Goal: Transaction & Acquisition: Purchase product/service

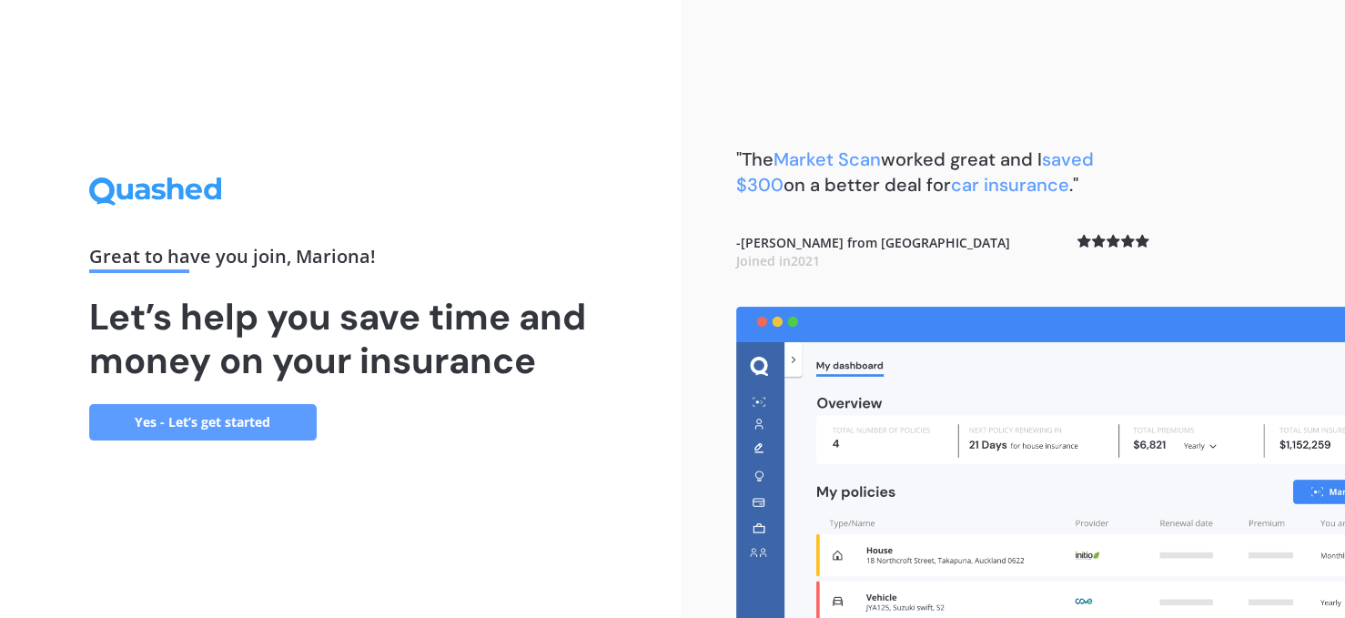
click at [259, 412] on link "Yes - Let’s get started" at bounding box center [202, 422] width 227 height 36
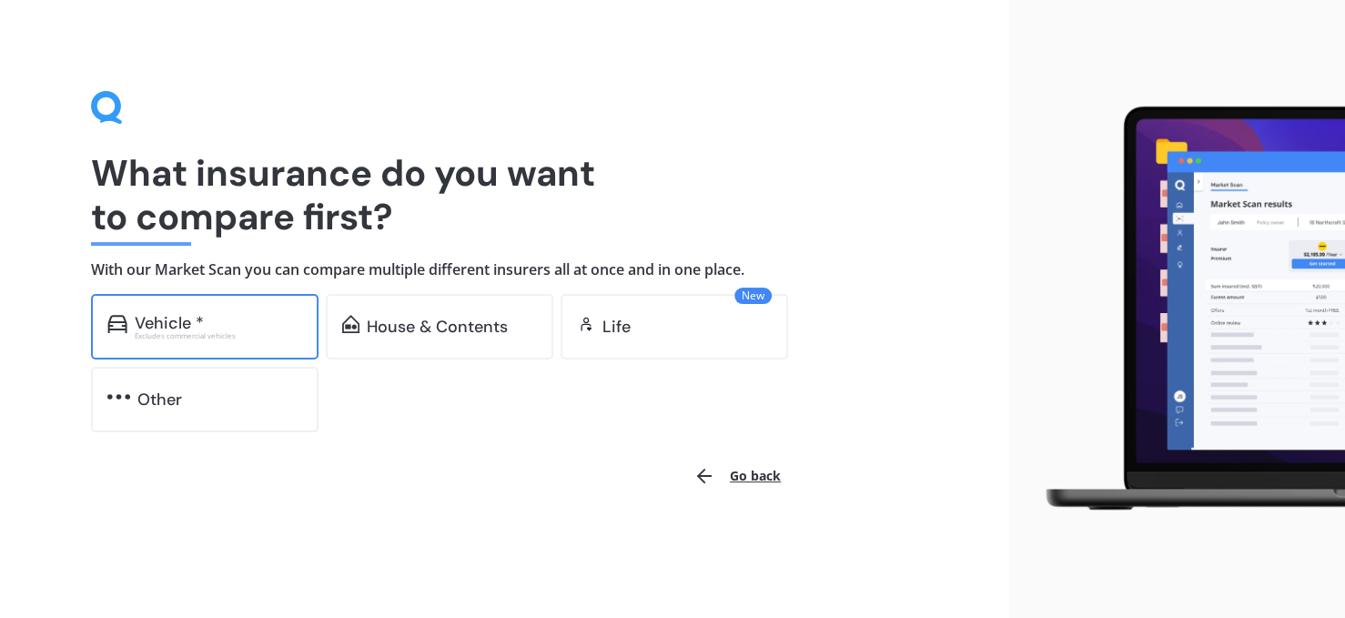
click at [244, 337] on div "Excludes commercial vehicles" at bounding box center [218, 335] width 167 height 7
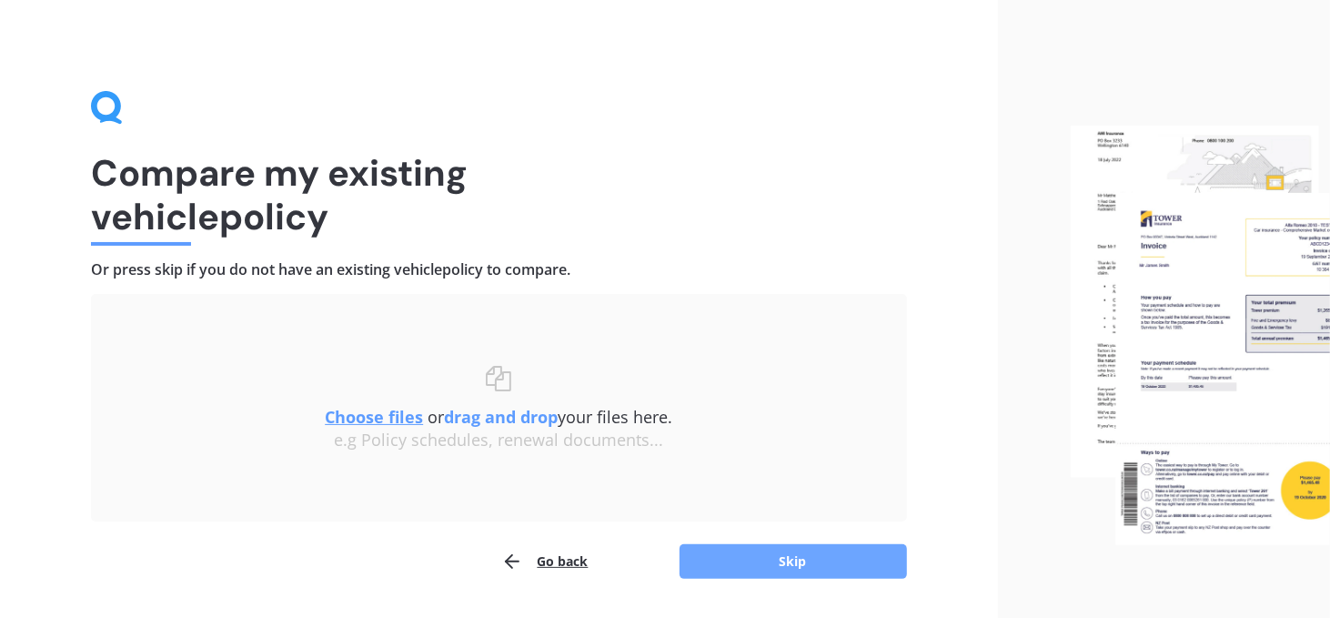
click at [755, 551] on button "Skip" at bounding box center [793, 561] width 227 height 35
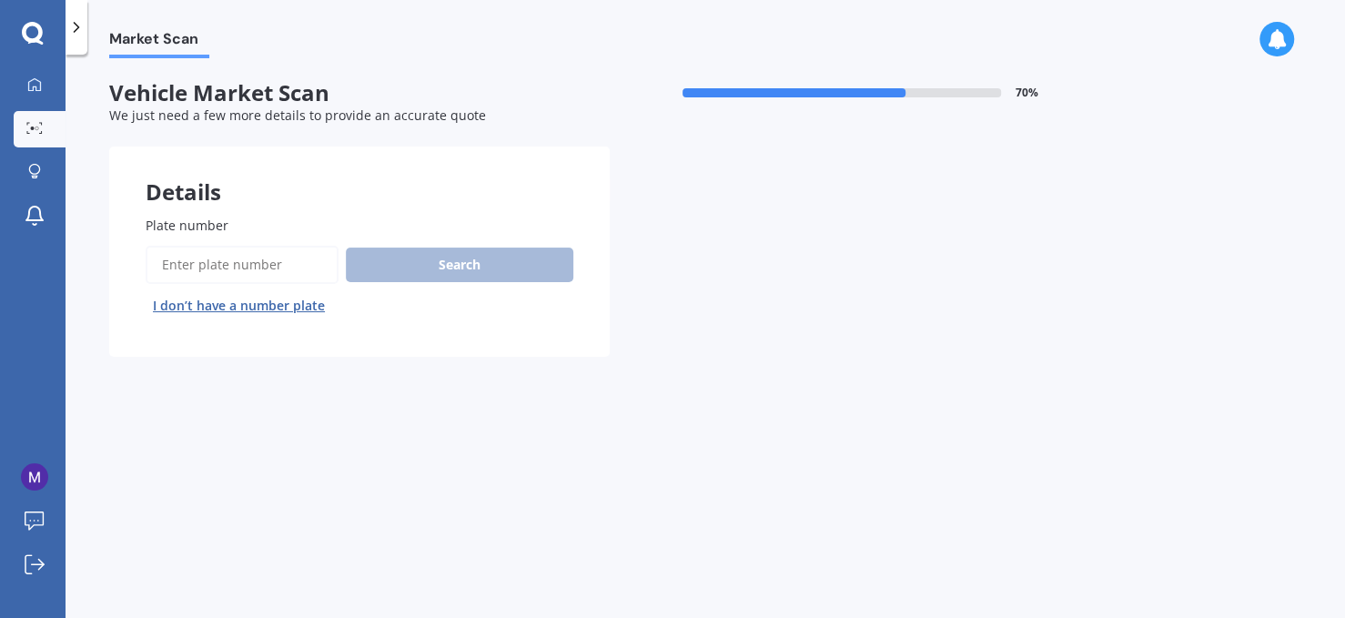
click at [240, 278] on input "Plate number" at bounding box center [242, 265] width 193 height 38
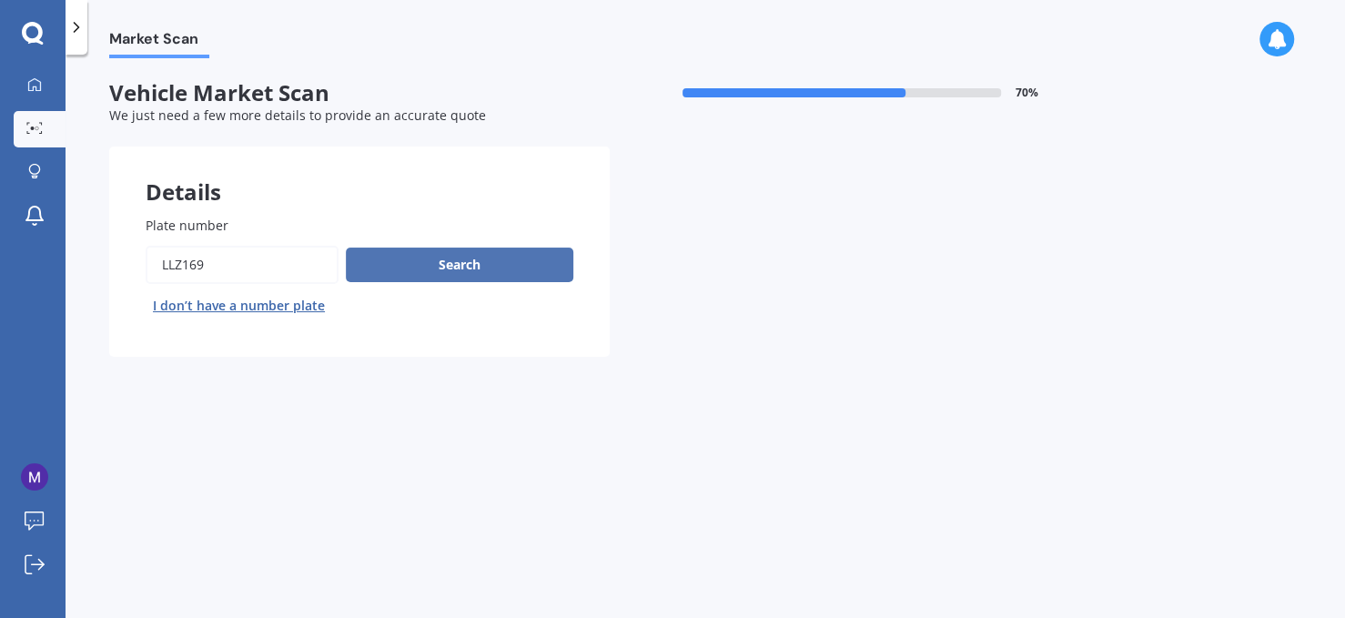
type input "LLZ169"
click at [408, 266] on button "Search" at bounding box center [459, 264] width 227 height 35
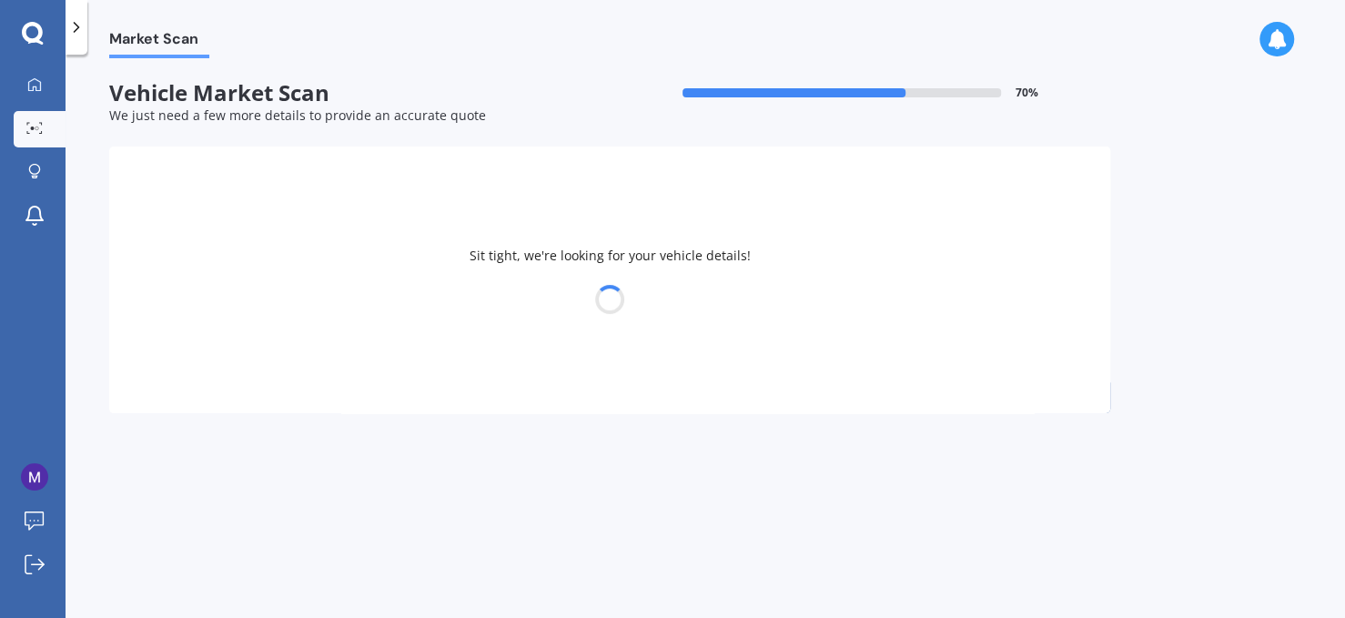
select select "TOYOTA"
select select "RAV-4"
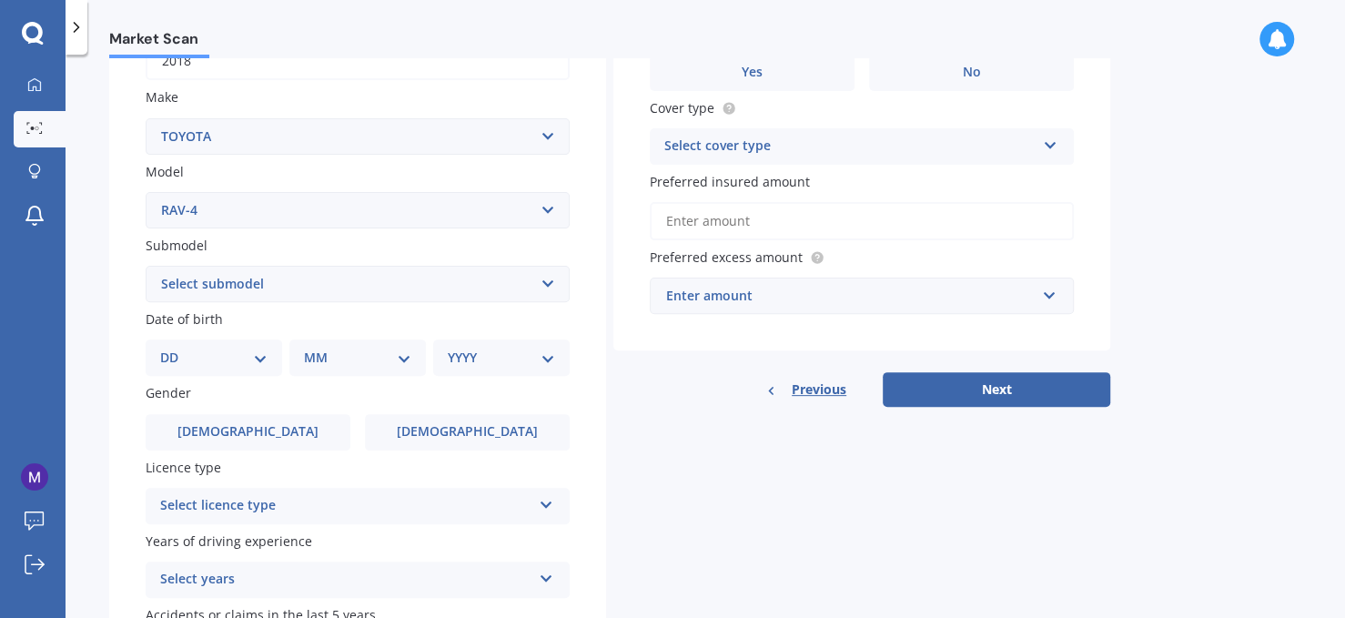
scroll to position [317, 0]
click at [459, 270] on select "Select submodel Diesel EV GX SUV 2.2/4WD/6AT Hybrid Hybrid 2WD Petrol" at bounding box center [358, 283] width 424 height 36
click at [97, 354] on div "Market Scan Vehicle Market Scan 70 % We just need a few more details to provide…" at bounding box center [705, 339] width 1279 height 563
click at [271, 344] on div "DD 01 02 03 04 05 06 07 08 09 10 11 12 13 14 15 16 17 18 19 20 21 22 23 24 25 2…" at bounding box center [214, 356] width 136 height 36
click at [255, 351] on select "DD 01 02 03 04 05 06 07 08 09 10 11 12 13 14 15 16 17 18 19 20 21 22 23 24 25 2…" at bounding box center [213, 357] width 107 height 20
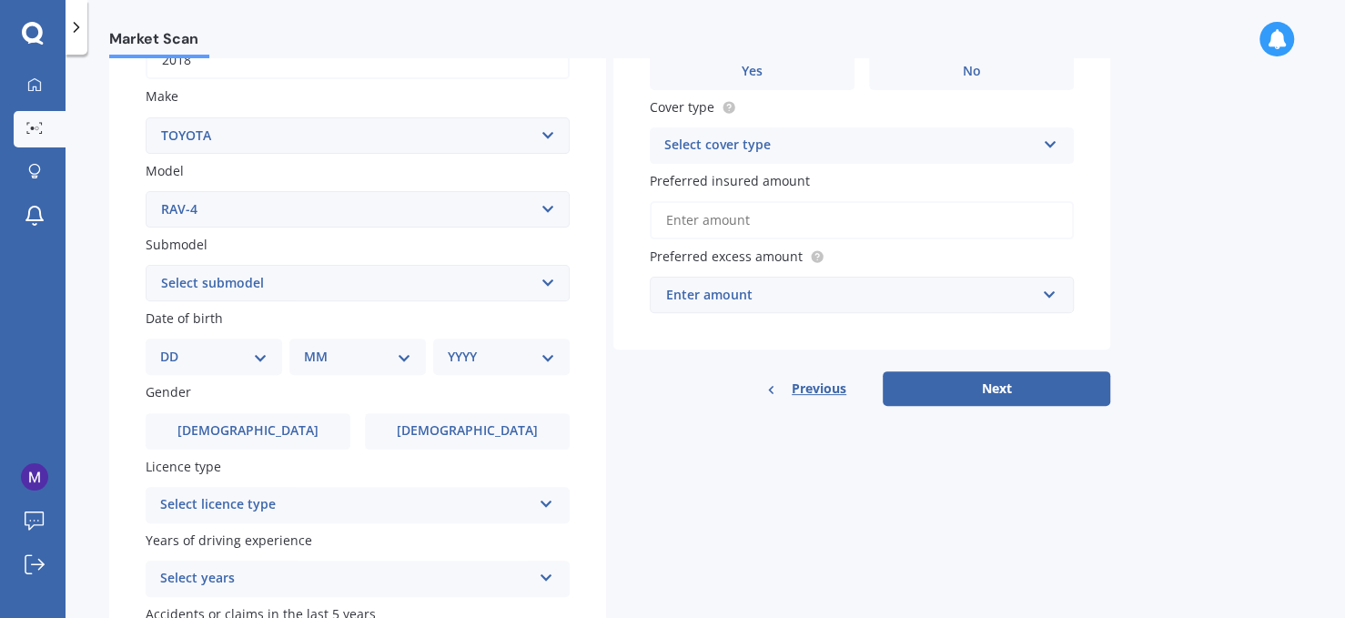
select select "05"
click at [174, 347] on select "DD 01 02 03 04 05 06 07 08 09 10 11 12 13 14 15 16 17 18 19 20 21 22 23 24 25 2…" at bounding box center [213, 357] width 107 height 20
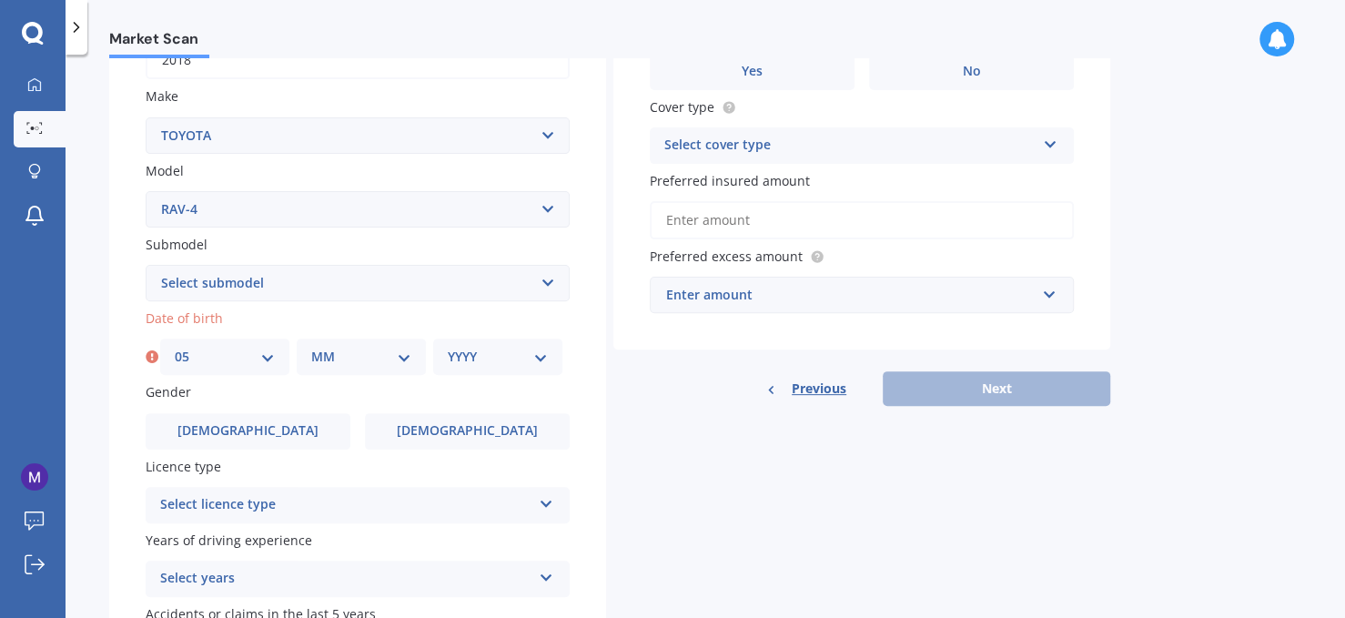
click at [358, 358] on select "MM 01 02 03 04 05 06 07 08 09 10 11 12" at bounding box center [361, 357] width 100 height 20
select select "04"
click at [311, 347] on select "MM 01 02 03 04 05 06 07 08 09 10 11 12" at bounding box center [361, 357] width 100 height 20
click at [370, 148] on select "Select make AC ALFA ROMEO ASTON [PERSON_NAME] AUDI AUSTIN BEDFORD Bentley BMW B…" at bounding box center [358, 135] width 424 height 36
click at [668, 449] on div "Details Plate number Search I don’t have a number plate Year [DATE] Make Select…" at bounding box center [609, 269] width 1001 height 878
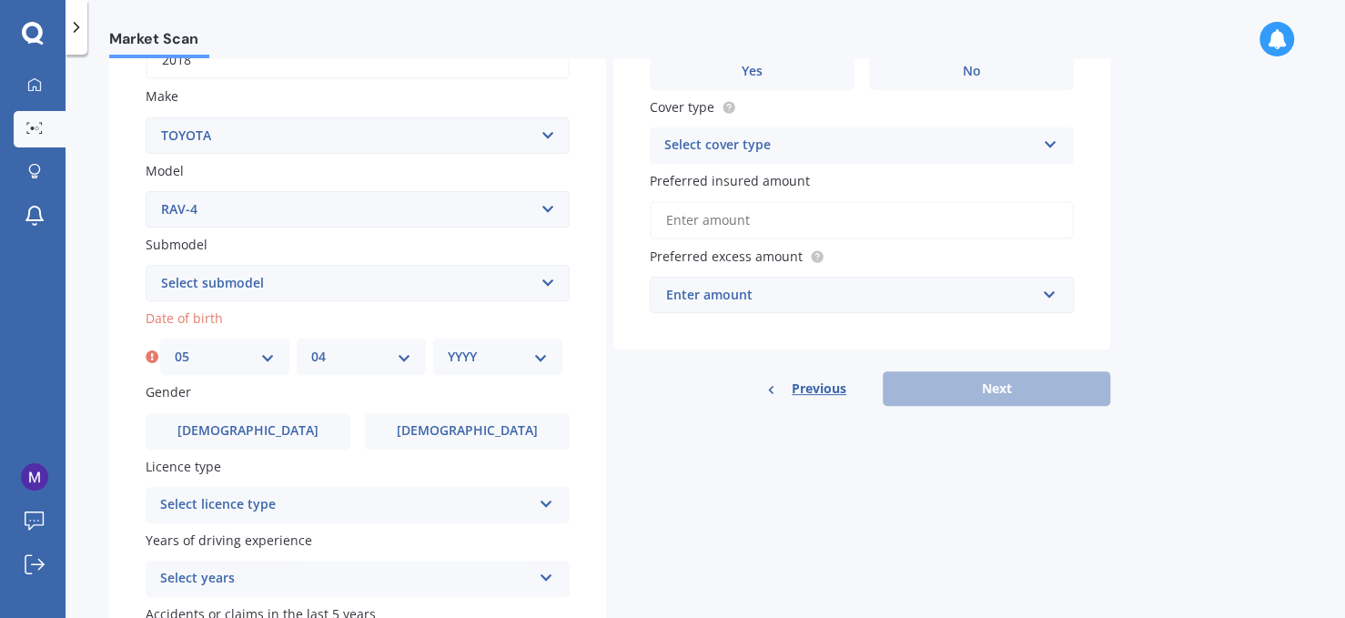
click at [518, 360] on select "YYYY 2025 2024 2023 2022 2021 2020 2019 2018 2017 2016 2015 2014 2013 2012 2011…" at bounding box center [498, 357] width 100 height 20
select select "1996"
click at [448, 347] on select "YYYY 2025 2024 2023 2022 2021 2020 2019 2018 2017 2016 2015 2014 2013 2012 2011…" at bounding box center [498, 357] width 100 height 20
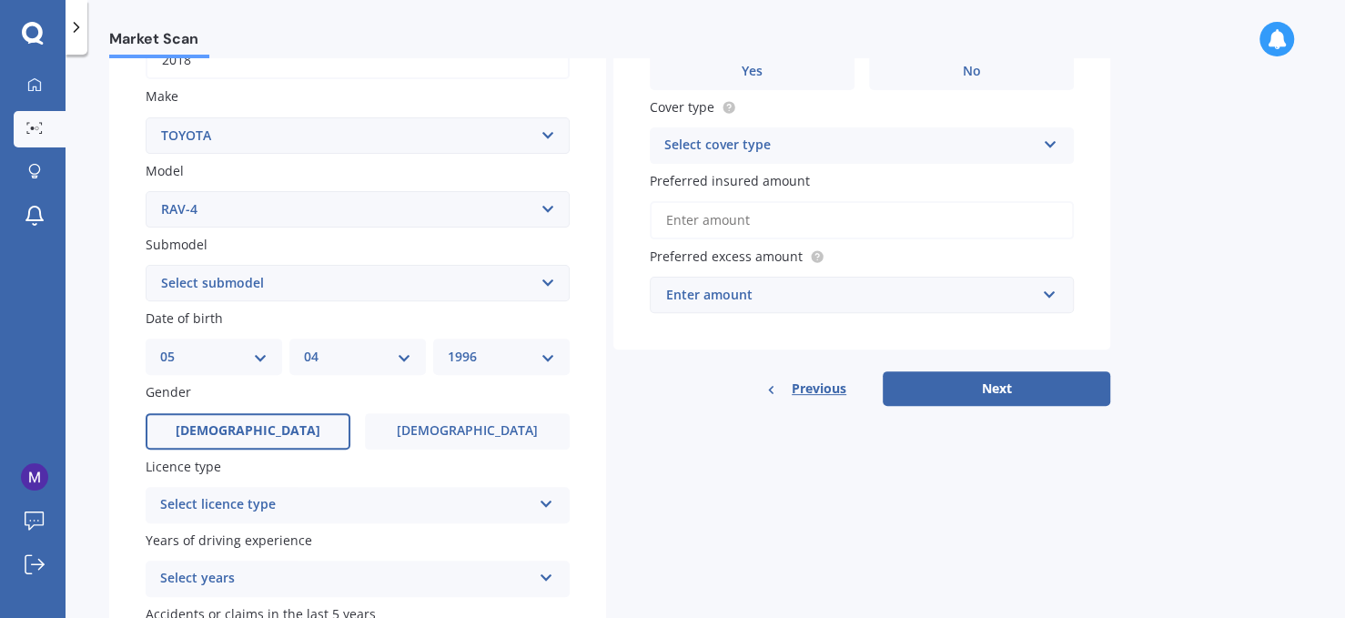
click at [288, 436] on label "[DEMOGRAPHIC_DATA]" at bounding box center [248, 431] width 205 height 36
click at [0, 0] on input "[DEMOGRAPHIC_DATA]" at bounding box center [0, 0] width 0 height 0
click at [338, 525] on div "Plate number Search I don’t have a number plate Year [DATE] Make Select make AC…" at bounding box center [357, 285] width 497 height 845
click at [382, 499] on div "Select licence type" at bounding box center [345, 505] width 371 height 22
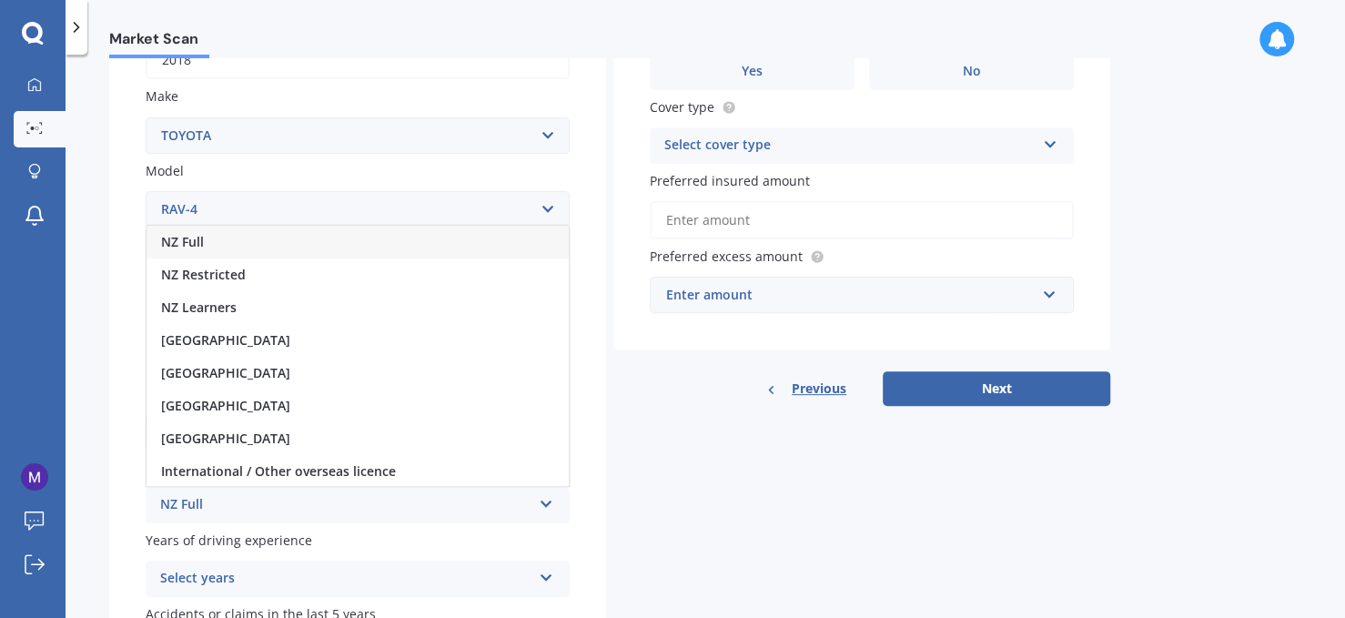
drag, startPoint x: 569, startPoint y: 261, endPoint x: 568, endPoint y: 284, distance: 22.8
click at [568, 284] on div "NZ Full NZ Restricted NZ Learners [GEOGRAPHIC_DATA] [GEOGRAPHIC_DATA] [GEOGRAPH…" at bounding box center [358, 356] width 424 height 262
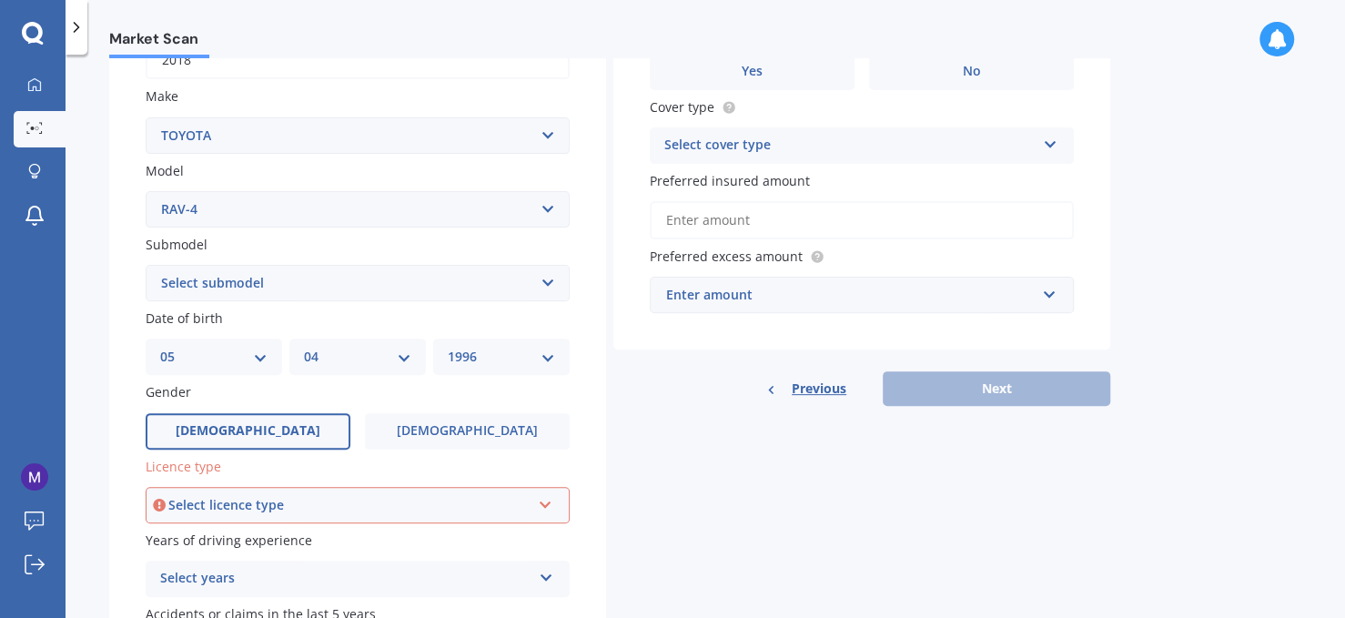
click at [362, 513] on div "Select licence type" at bounding box center [349, 505] width 362 height 20
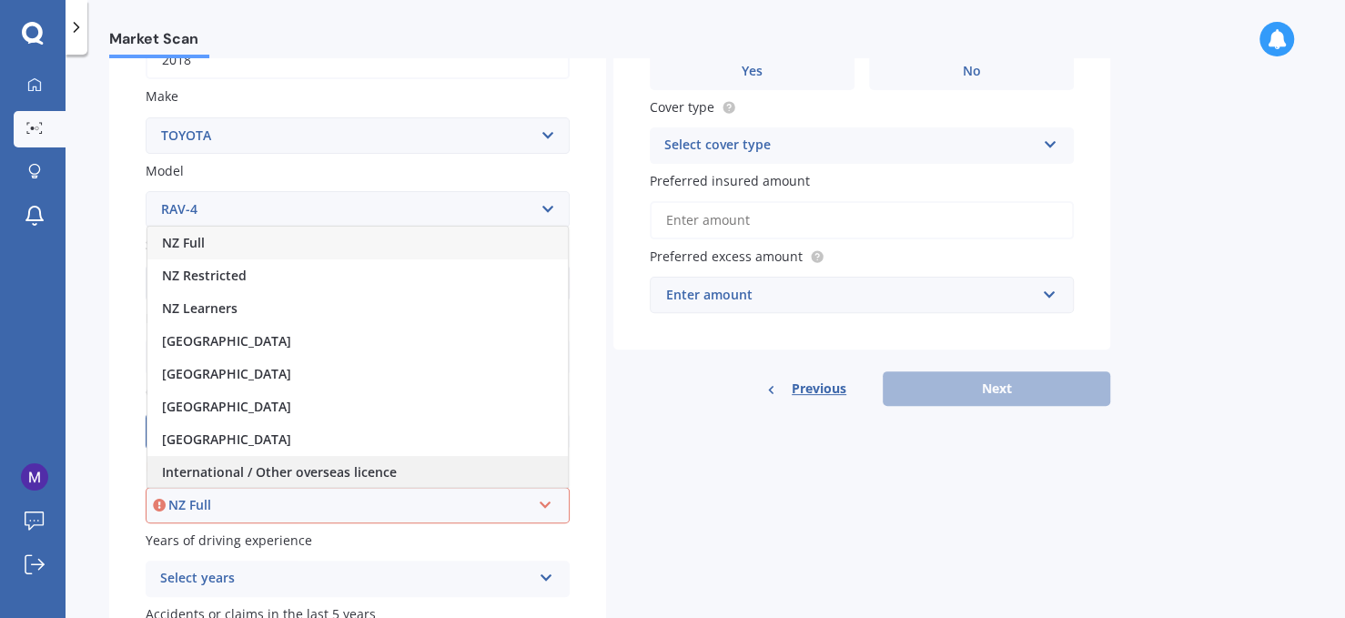
click at [430, 468] on div "International / Other overseas licence" at bounding box center [357, 472] width 420 height 33
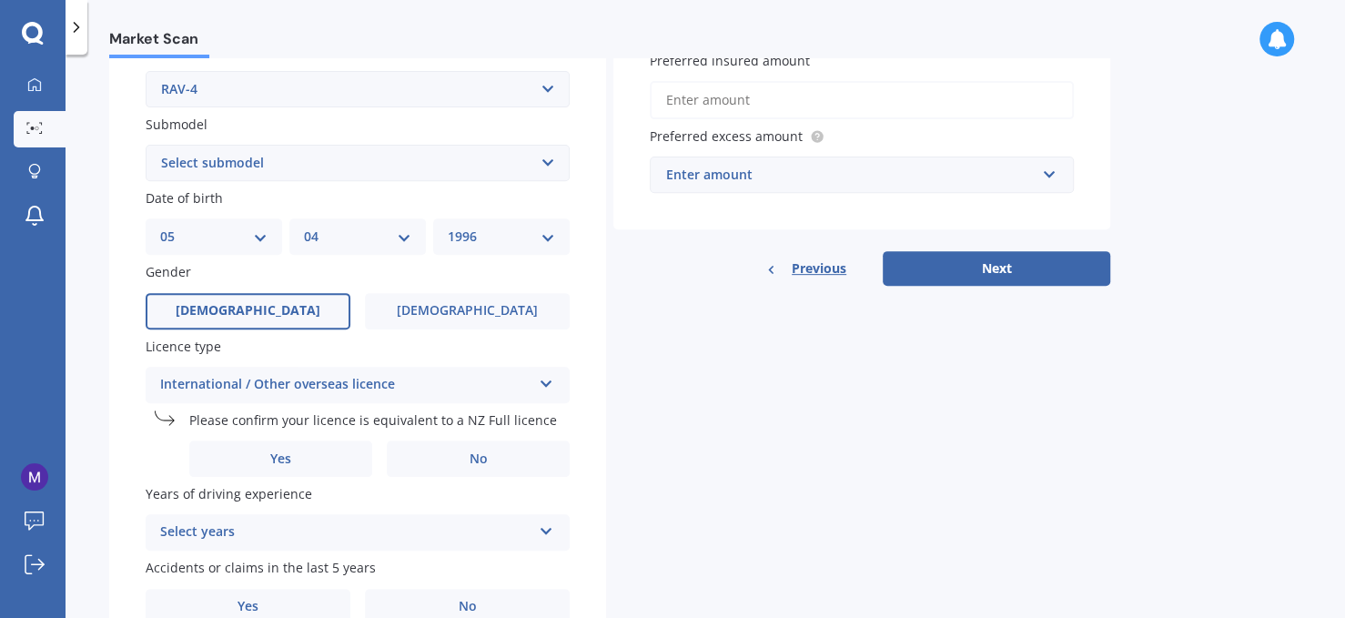
scroll to position [446, 0]
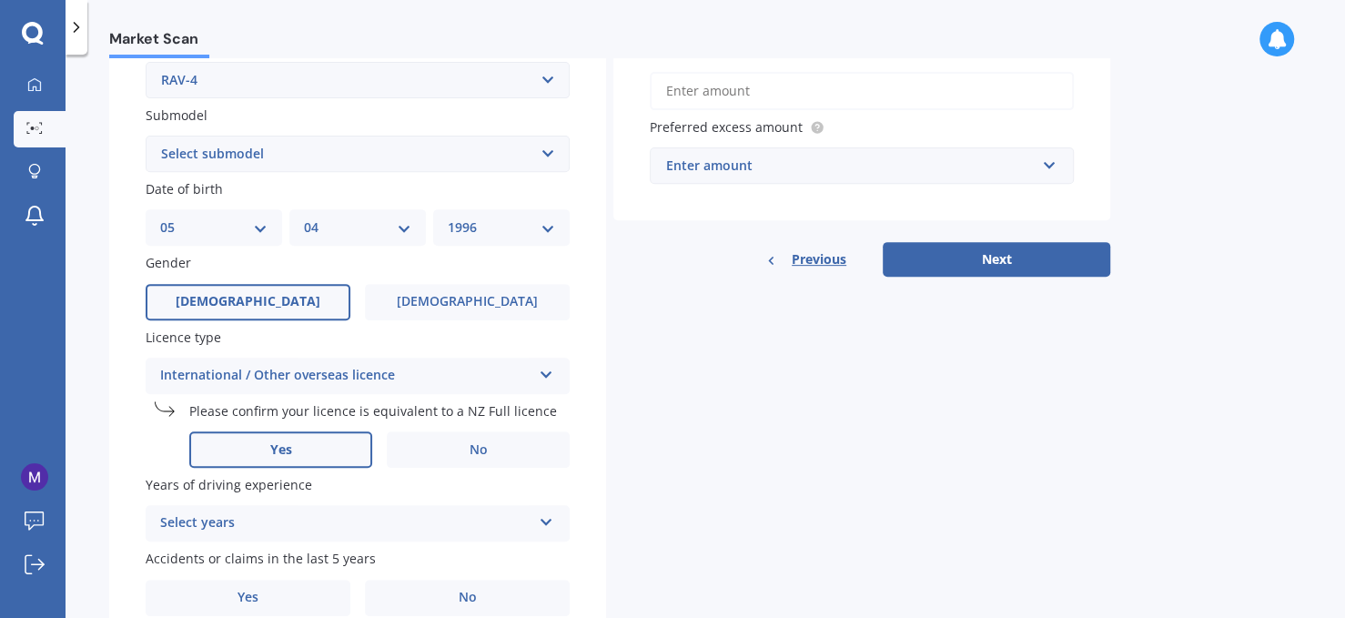
click at [334, 443] on label "Yes" at bounding box center [280, 449] width 183 height 36
click at [0, 0] on input "Yes" at bounding box center [0, 0] width 0 height 0
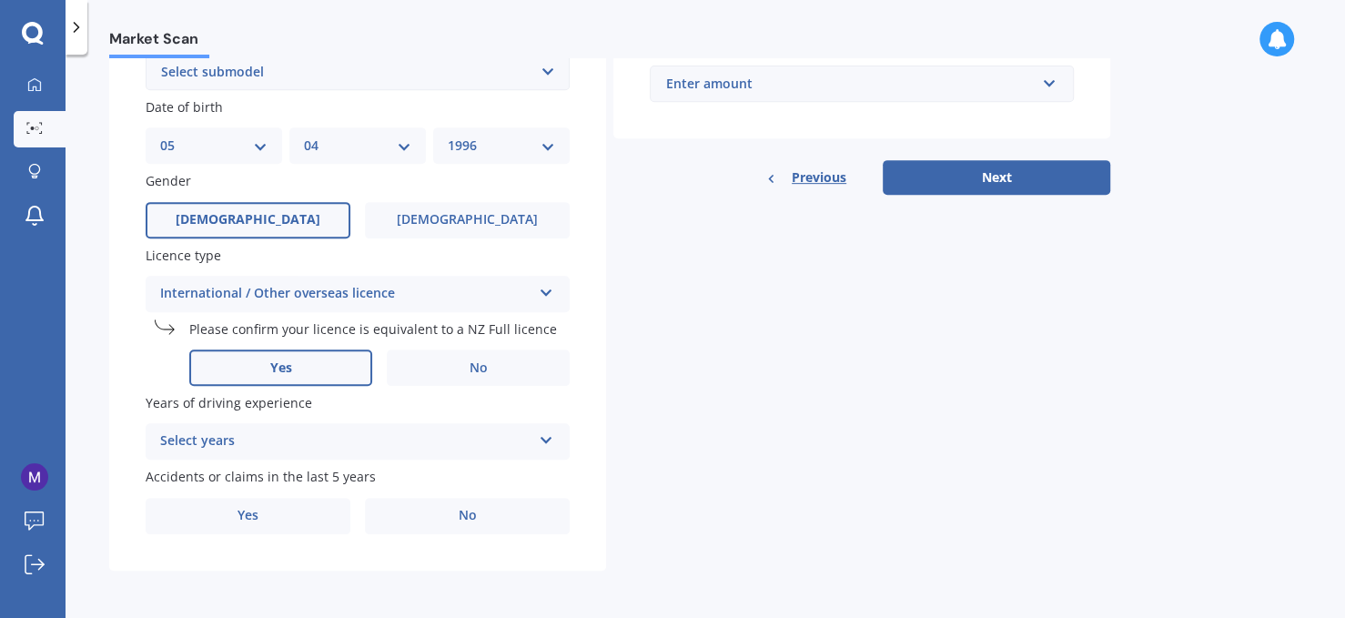
click at [418, 439] on div "Select years" at bounding box center [345, 441] width 371 height 22
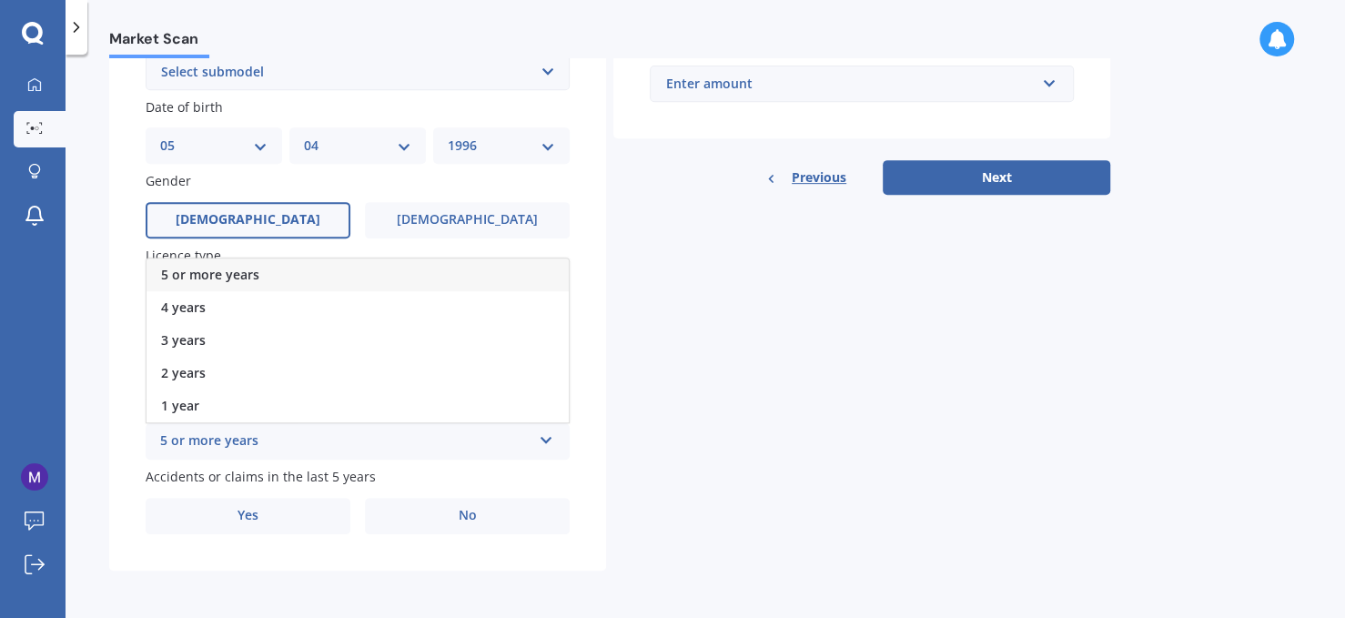
click at [341, 273] on div "5 or more years" at bounding box center [357, 274] width 422 height 33
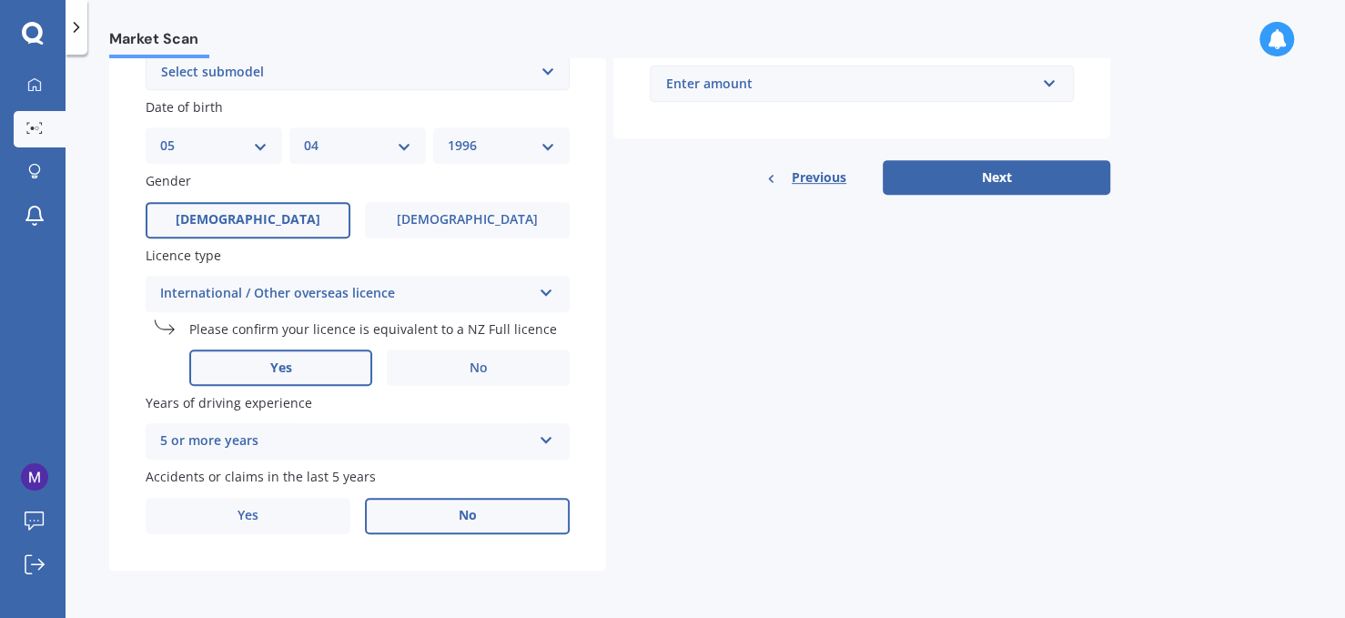
click at [473, 519] on span "No" at bounding box center [468, 515] width 18 height 15
click at [0, 0] on input "No" at bounding box center [0, 0] width 0 height 0
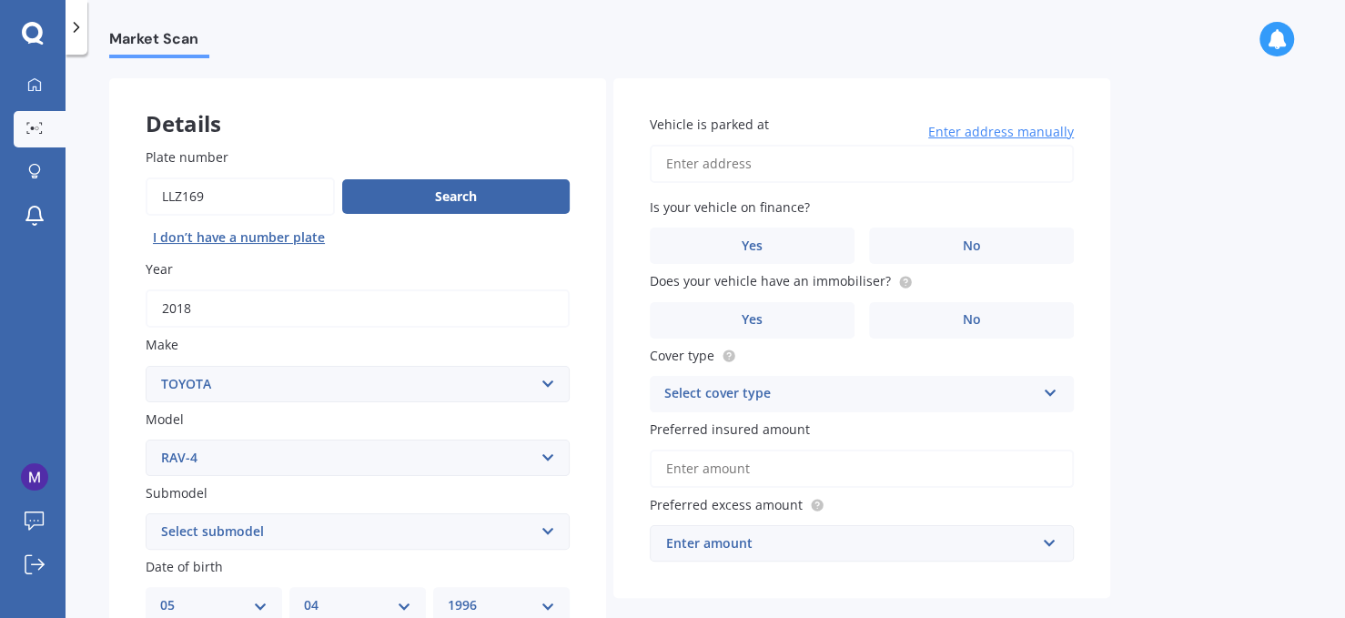
scroll to position [48, 0]
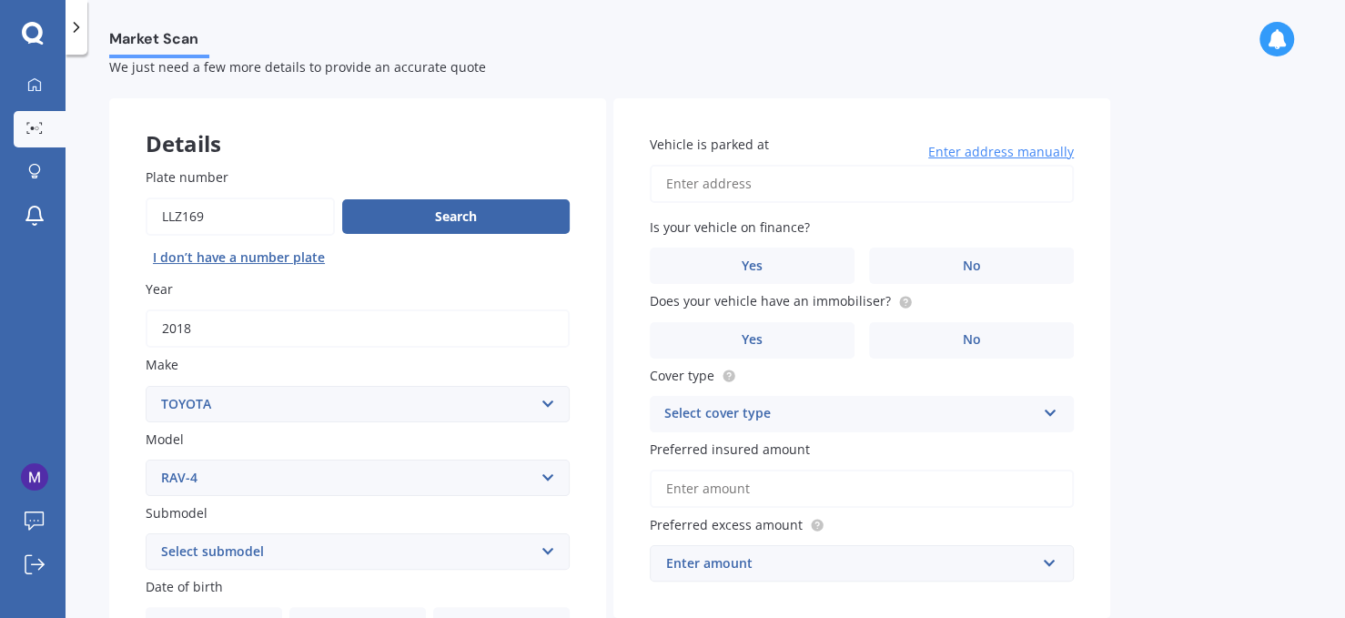
click at [813, 193] on input "Vehicle is parked at" at bounding box center [862, 184] width 424 height 38
type input "[STREET_ADDRESS][PERSON_NAME]"
click at [956, 260] on label "No" at bounding box center [971, 265] width 205 height 36
click at [0, 0] on input "No" at bounding box center [0, 0] width 0 height 0
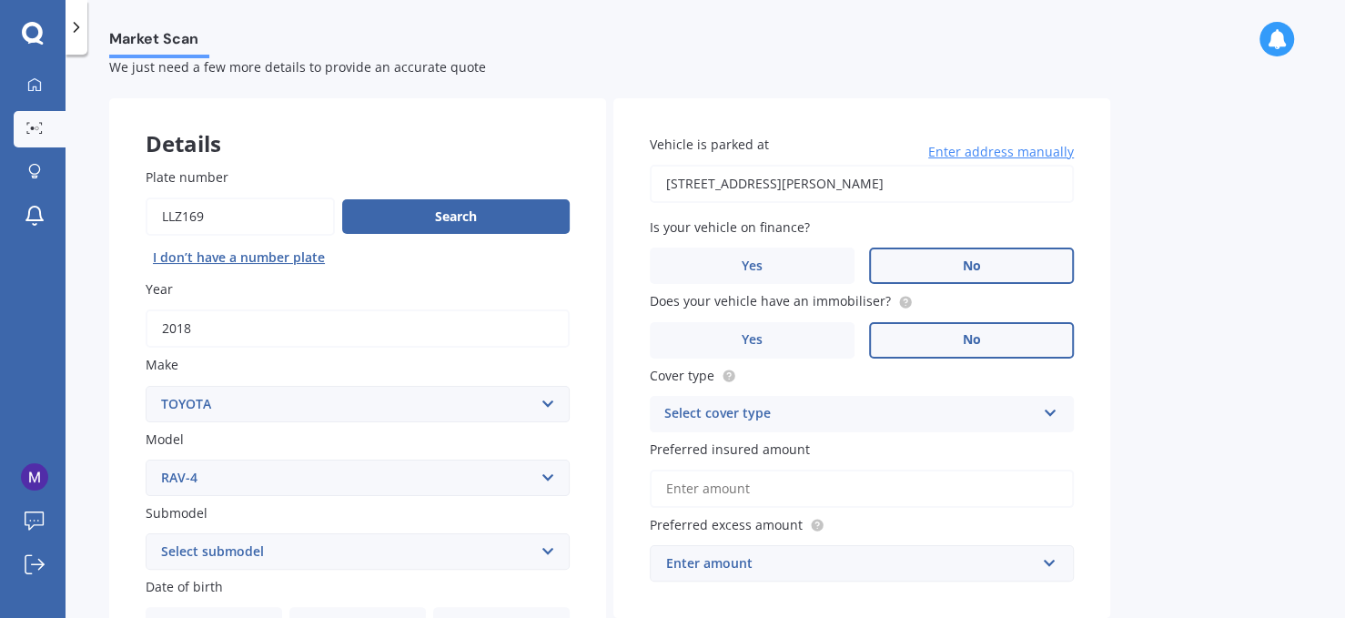
click at [1017, 329] on label "No" at bounding box center [971, 340] width 205 height 36
click at [0, 0] on input "No" at bounding box center [0, 0] width 0 height 0
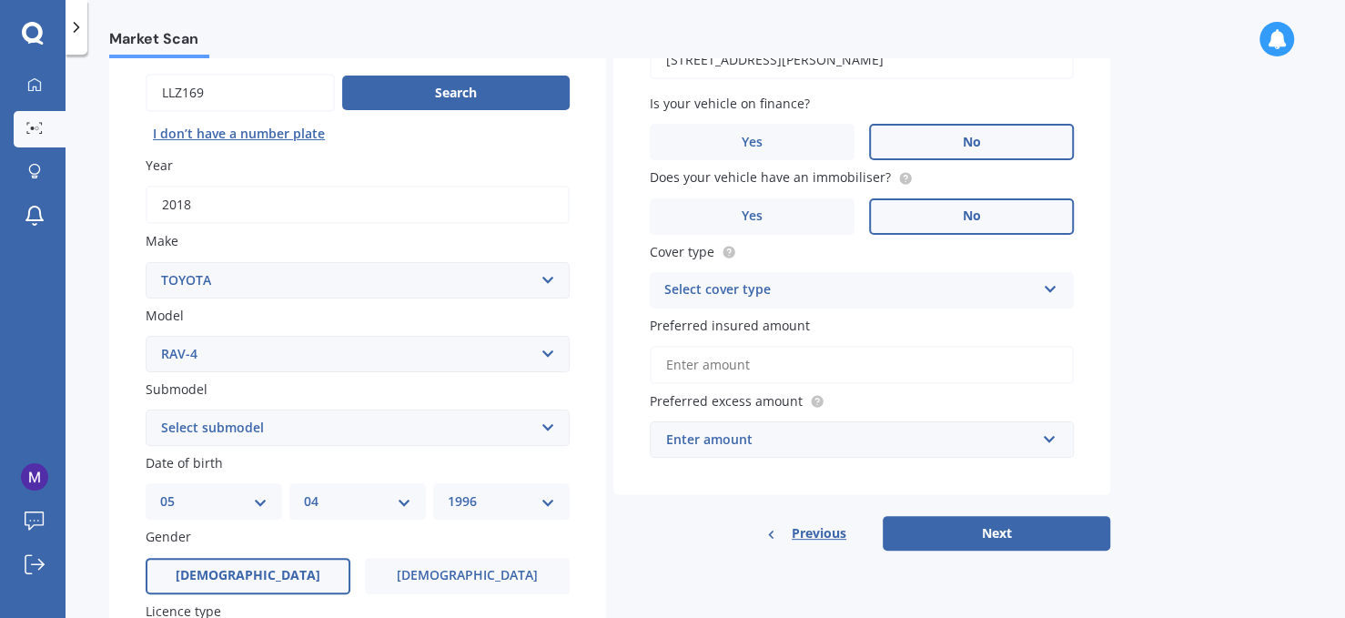
scroll to position [180, 0]
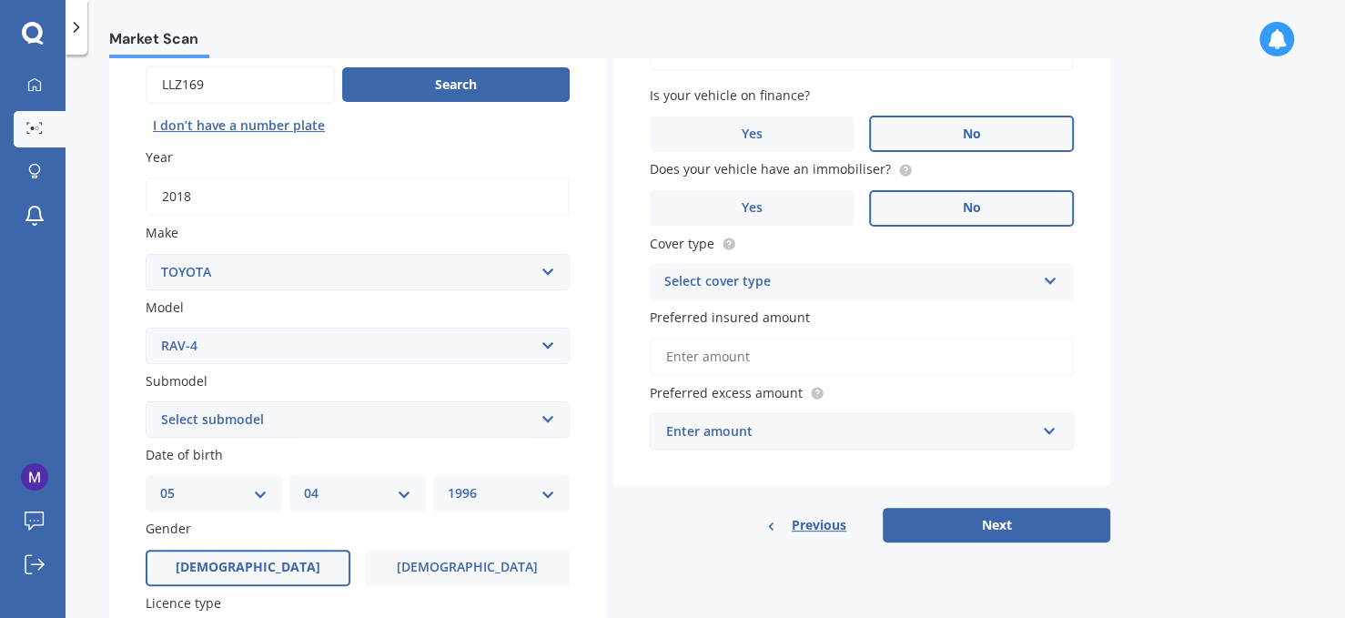
click at [1050, 294] on div "Select cover type Comprehensive Third Party, Fire & Theft Third Party" at bounding box center [862, 282] width 424 height 36
click at [797, 323] on div "Comprehensive" at bounding box center [862, 317] width 422 height 33
click at [785, 350] on input "Preferred insured amount" at bounding box center [862, 357] width 424 height 38
drag, startPoint x: 804, startPoint y: 320, endPoint x: 663, endPoint y: 333, distance: 141.6
click at [663, 333] on div "Preferred insured amount" at bounding box center [862, 342] width 424 height 68
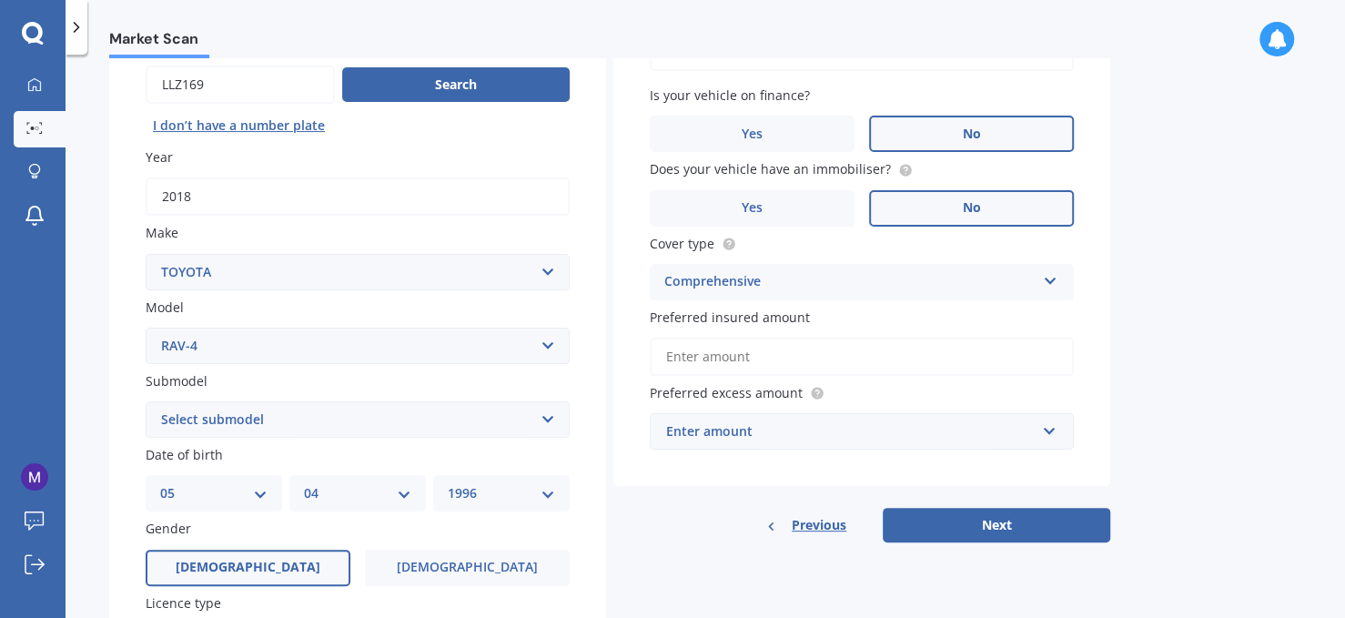
click at [685, 353] on input "Preferred insured amount" at bounding box center [862, 357] width 424 height 38
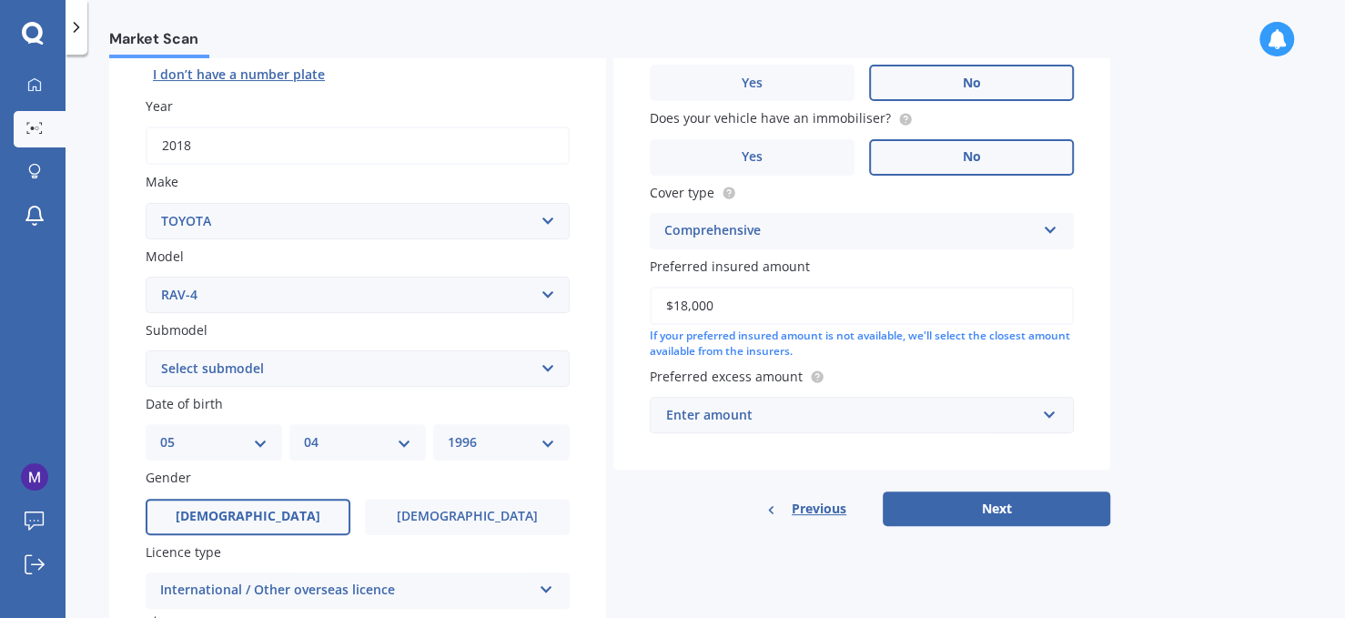
scroll to position [257, 0]
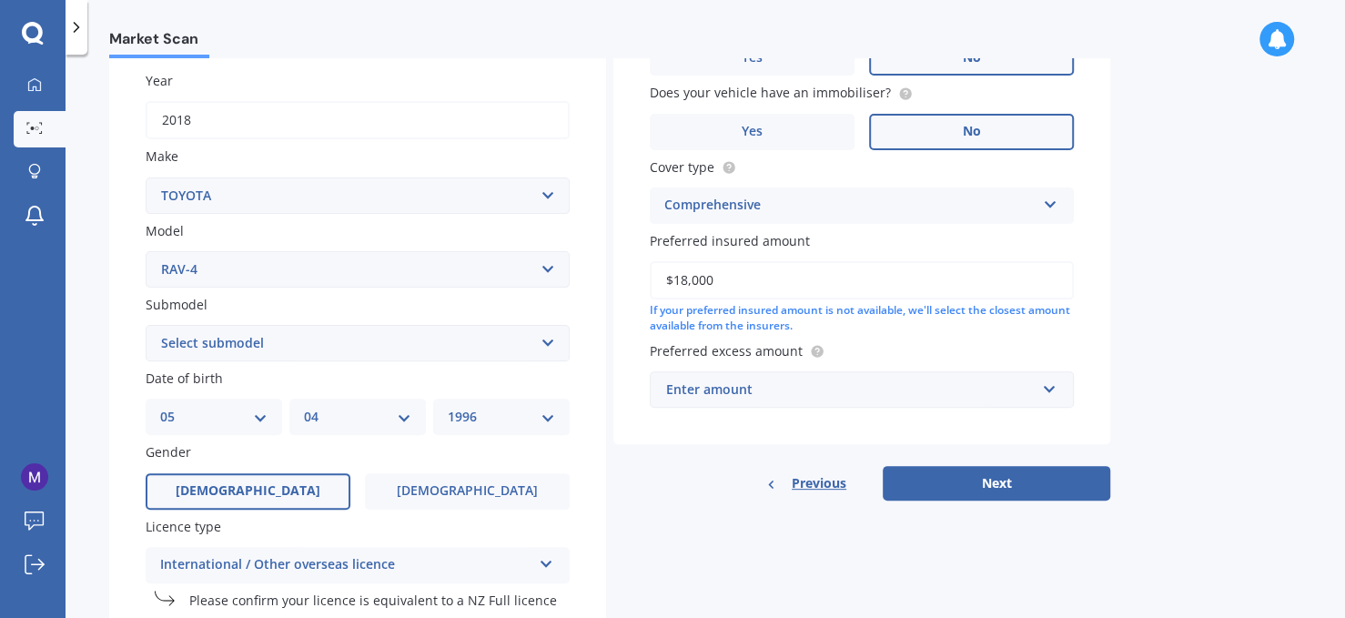
type input "$18,000"
click at [960, 389] on div "Enter amount" at bounding box center [850, 389] width 369 height 20
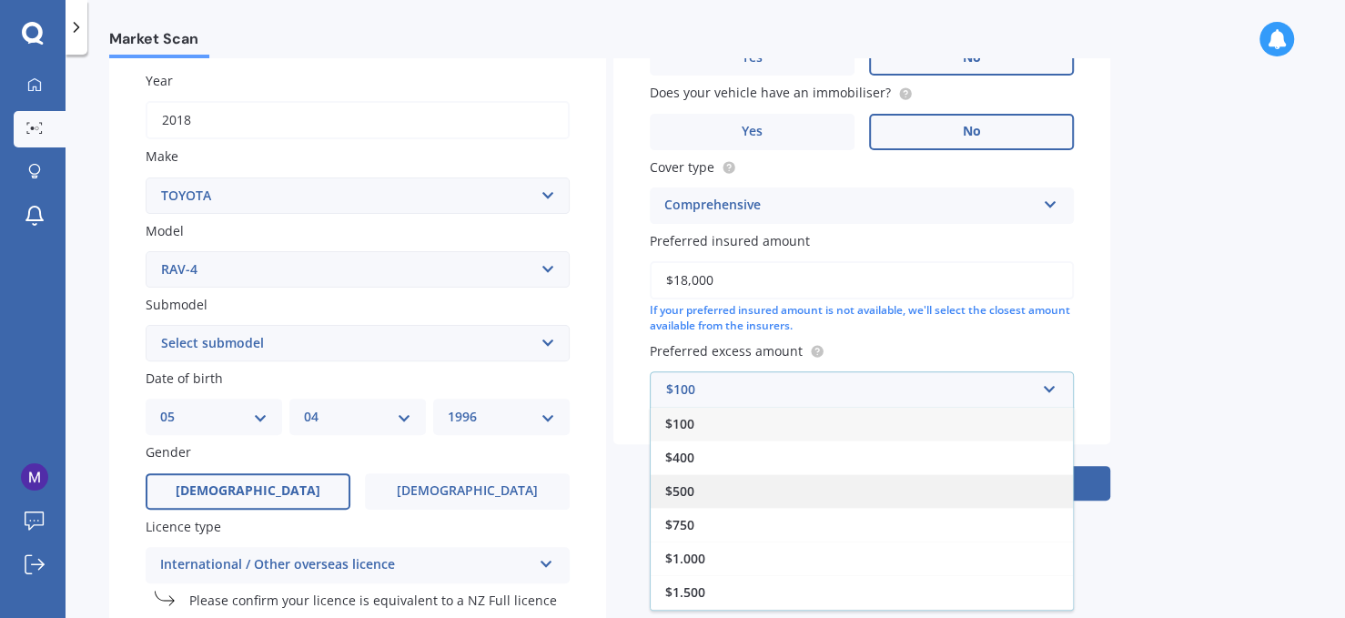
click at [906, 500] on div "$500" at bounding box center [862, 491] width 422 height 34
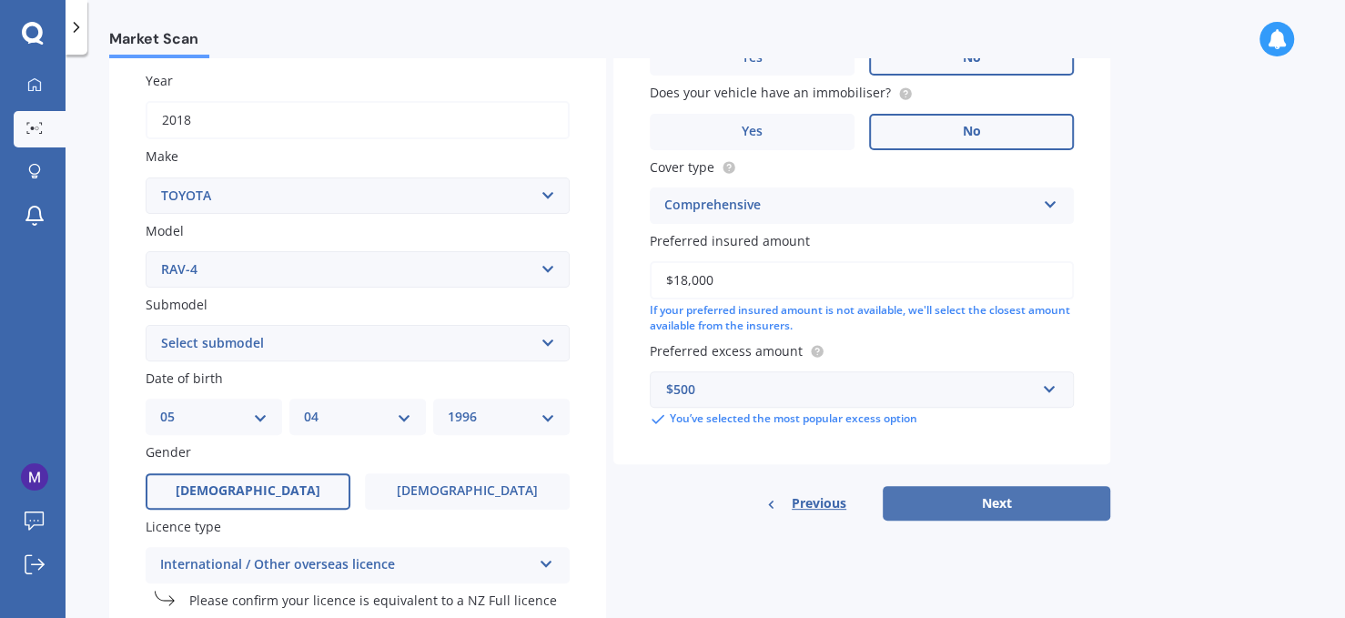
click at [1016, 488] on button "Next" at bounding box center [996, 503] width 227 height 35
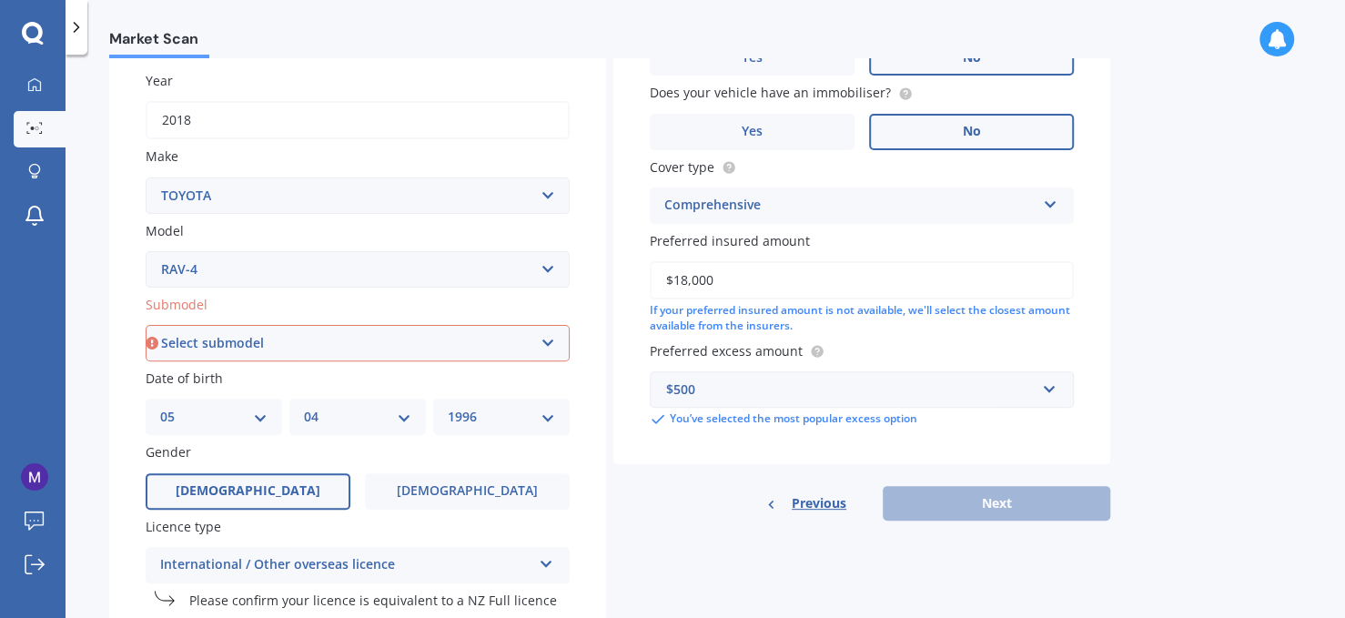
click at [451, 341] on select "Select submodel Diesel EV GX SUV 2.2/4WD/6AT Hybrid Hybrid 2WD Petrol" at bounding box center [358, 343] width 424 height 36
select select "PETROL"
click at [146, 325] on select "Select submodel Diesel EV GX SUV 2.2/4WD/6AT Hybrid Hybrid 2WD Petrol" at bounding box center [358, 343] width 424 height 36
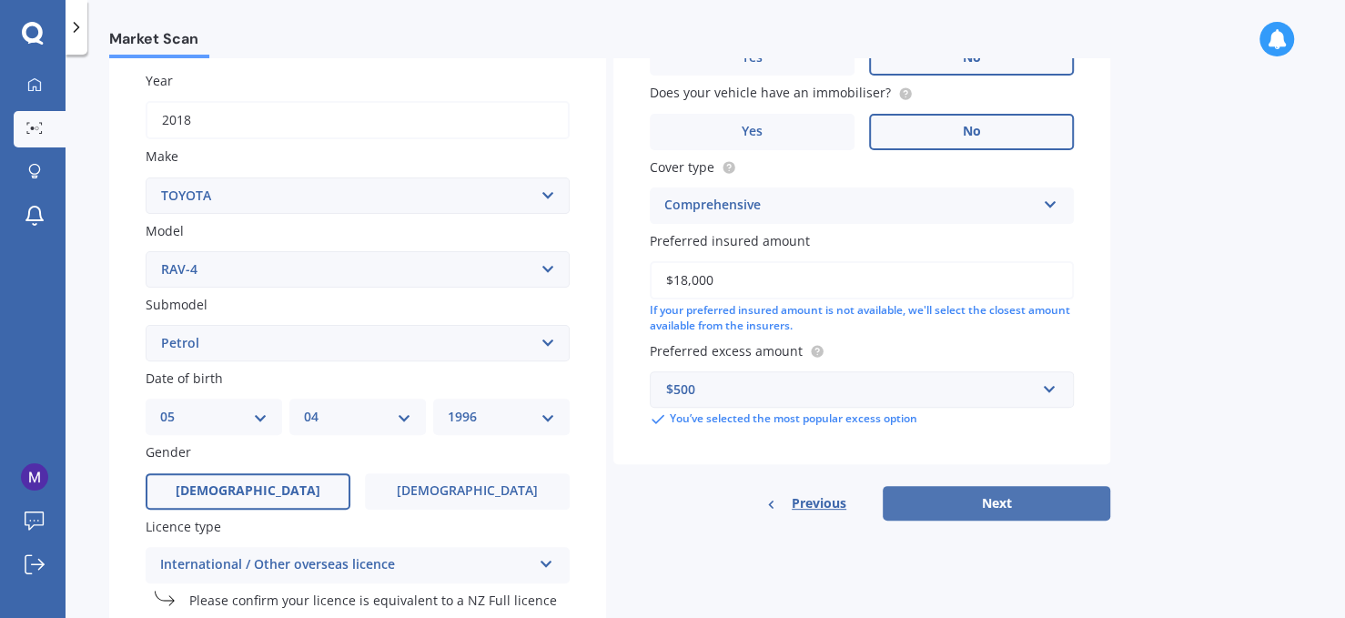
click at [1025, 510] on button "Next" at bounding box center [996, 503] width 227 height 35
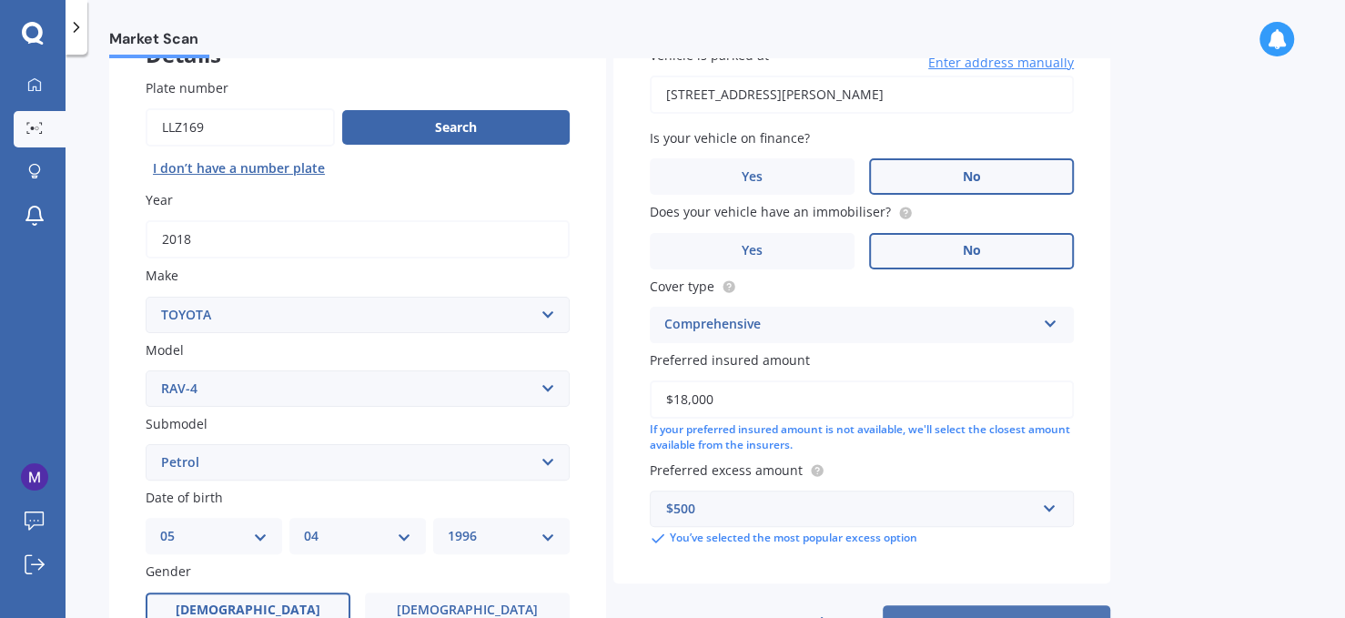
select select "05"
select select "04"
select select "1996"
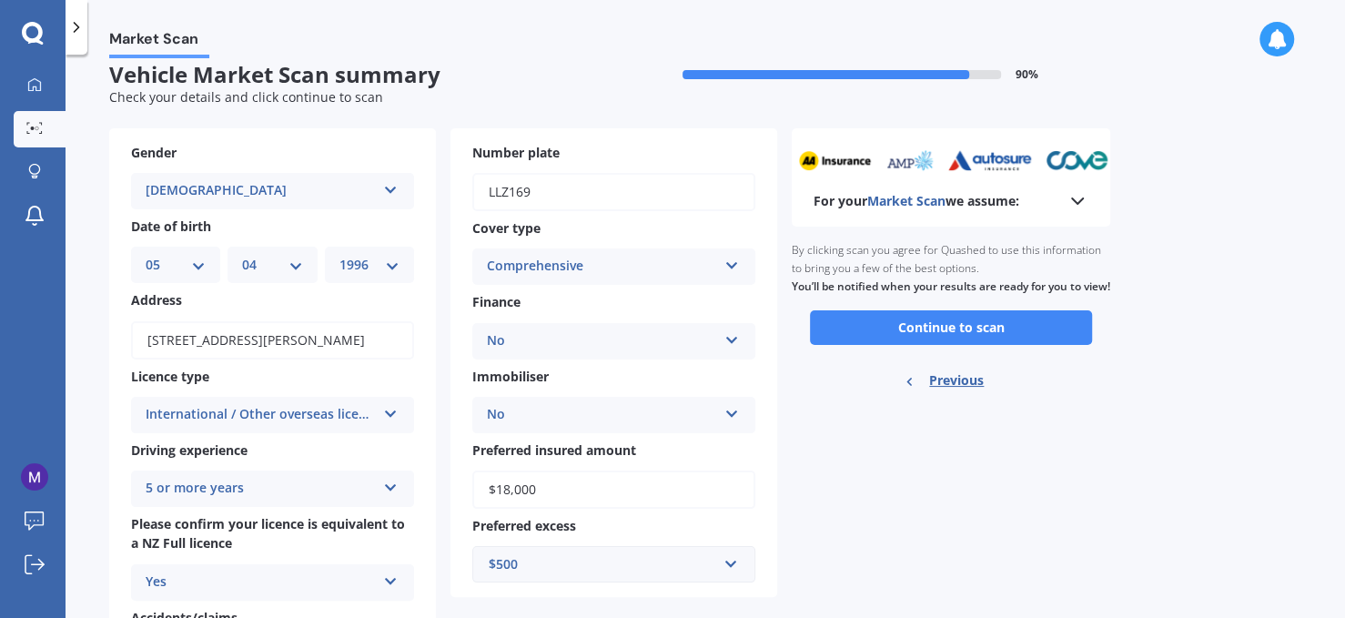
scroll to position [0, 0]
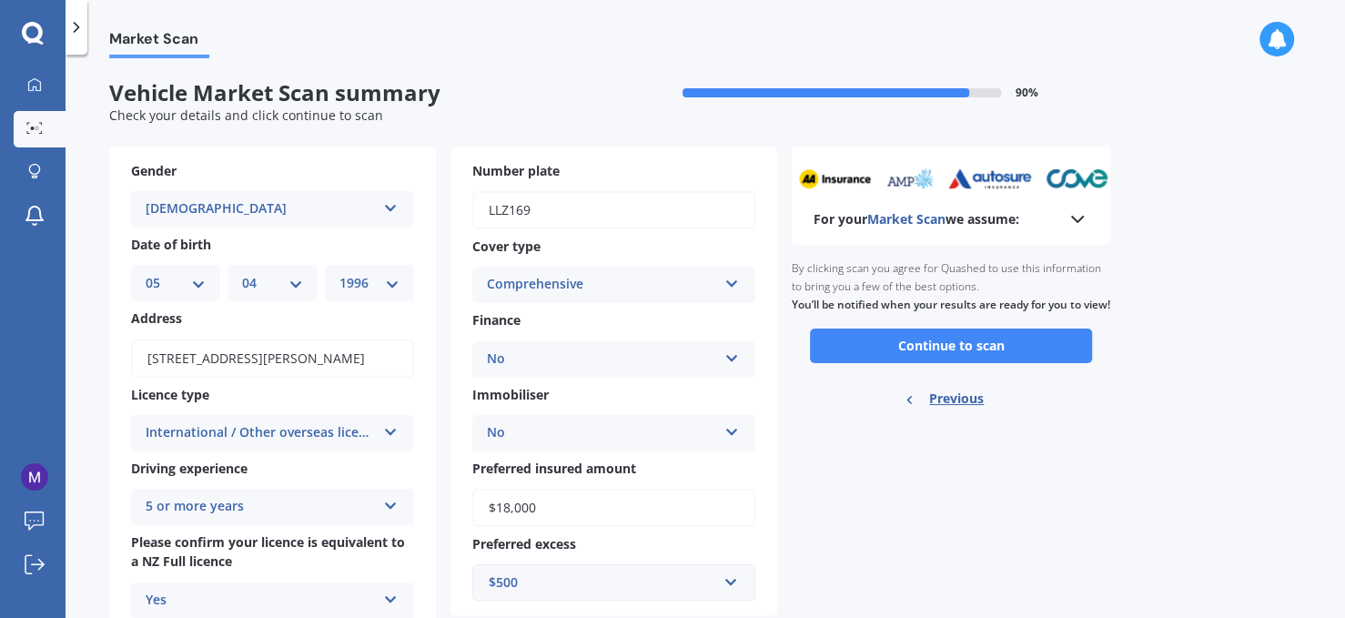
click at [1086, 220] on icon at bounding box center [1077, 219] width 22 height 22
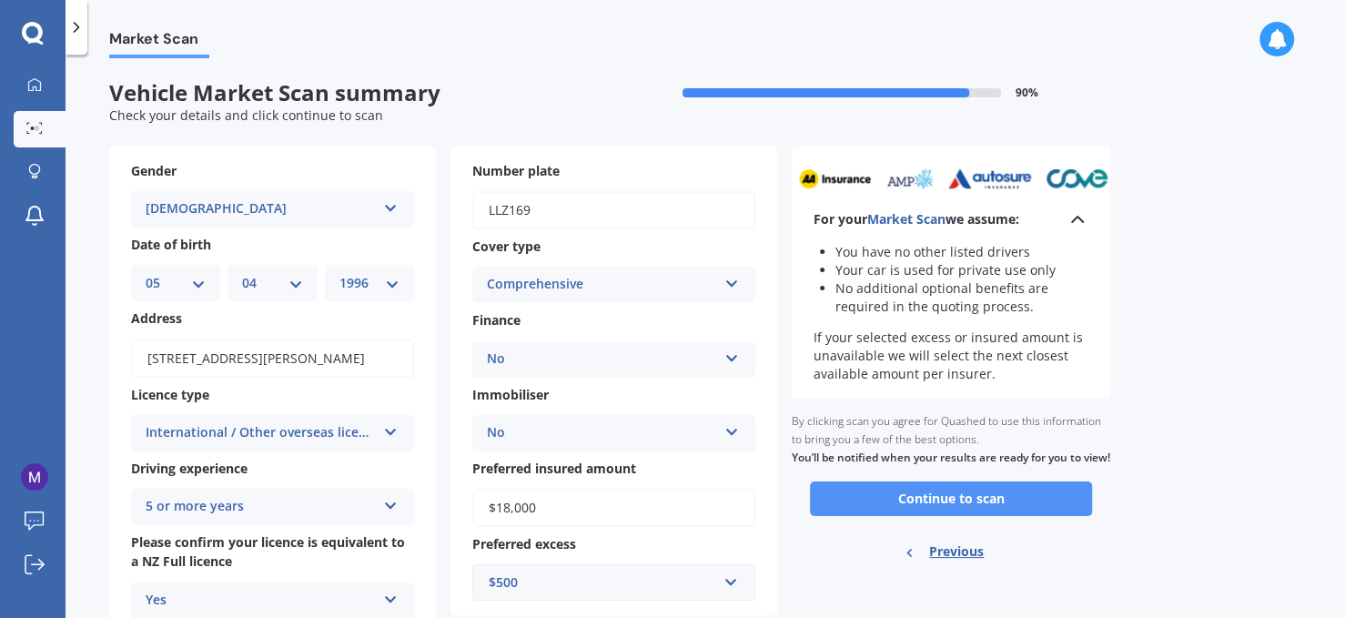
click at [985, 514] on button "Continue to scan" at bounding box center [951, 498] width 282 height 35
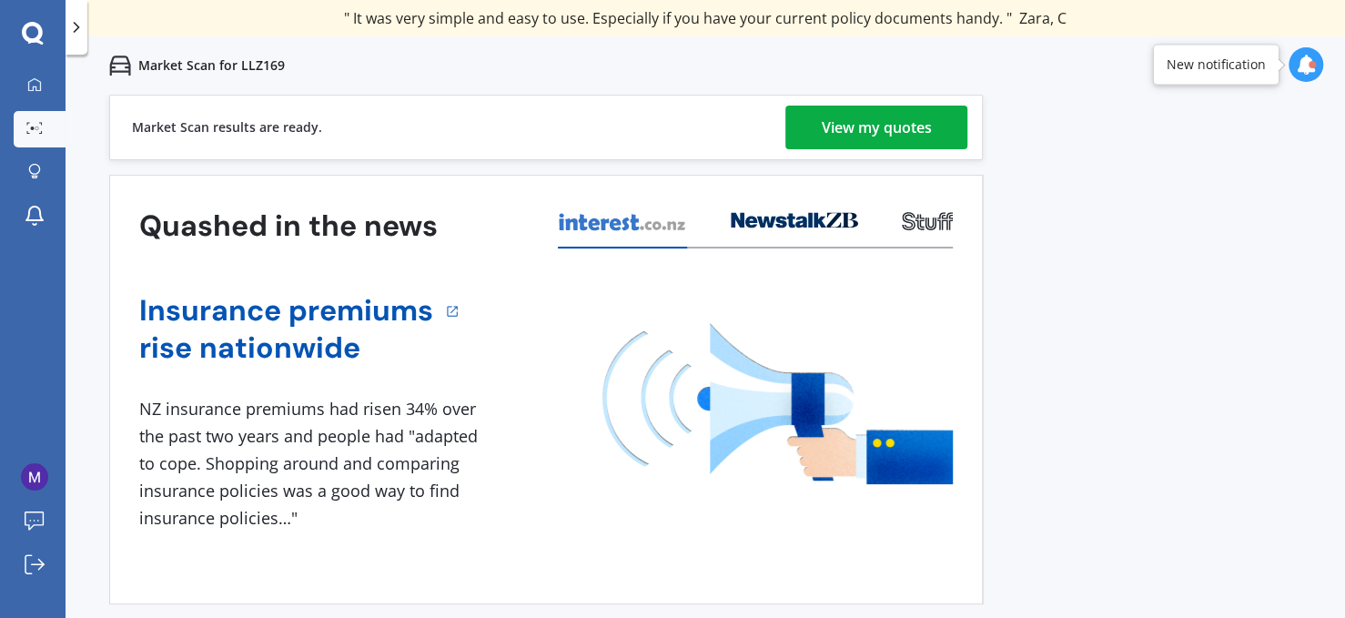
click at [949, 120] on link "View my quotes" at bounding box center [876, 128] width 182 height 44
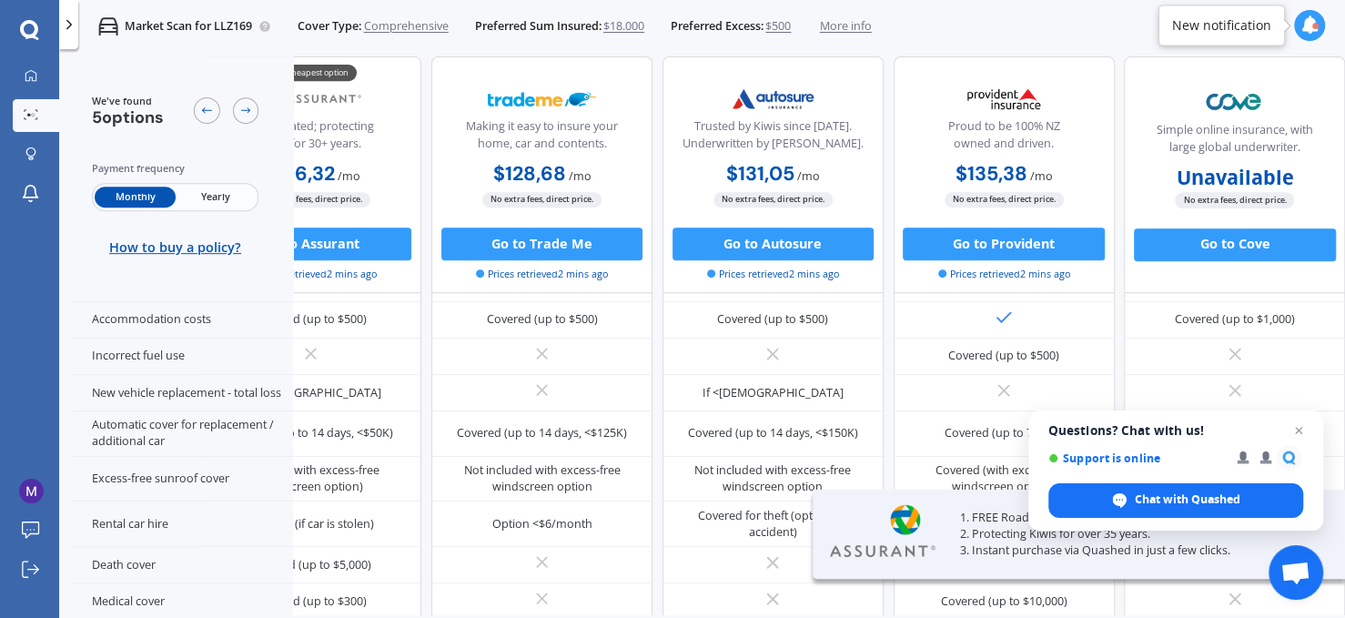
scroll to position [0, 112]
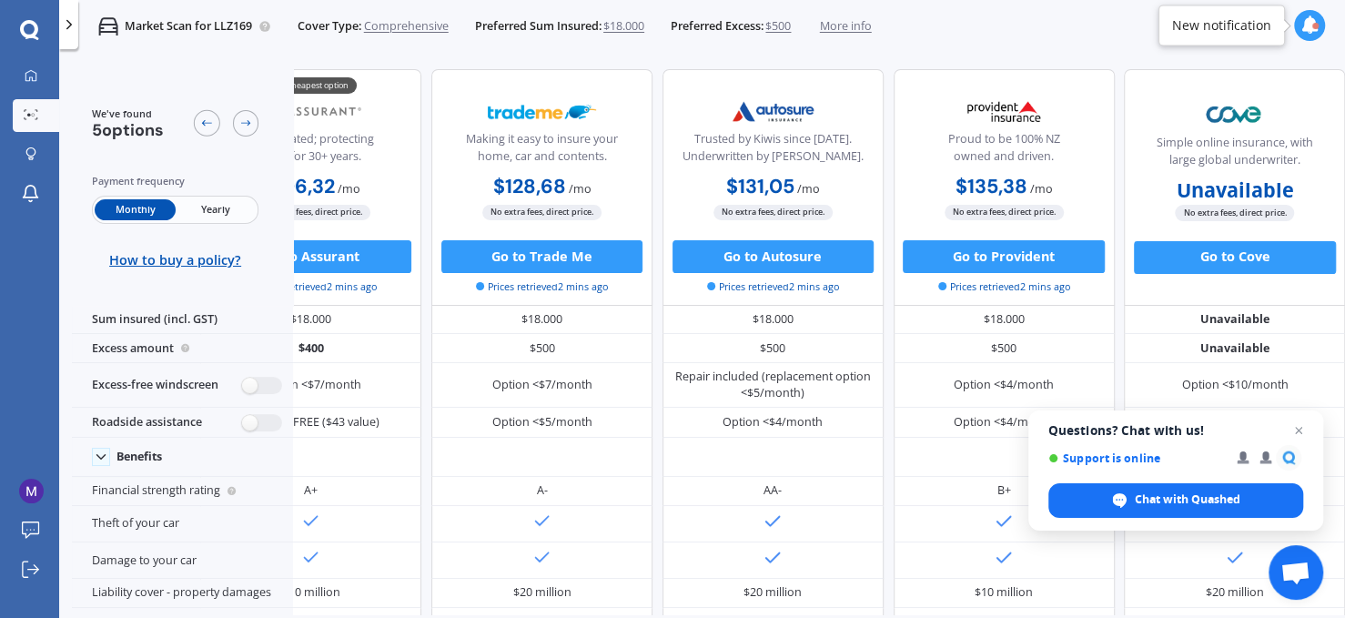
click at [191, 199] on span "Yearly" at bounding box center [216, 209] width 80 height 21
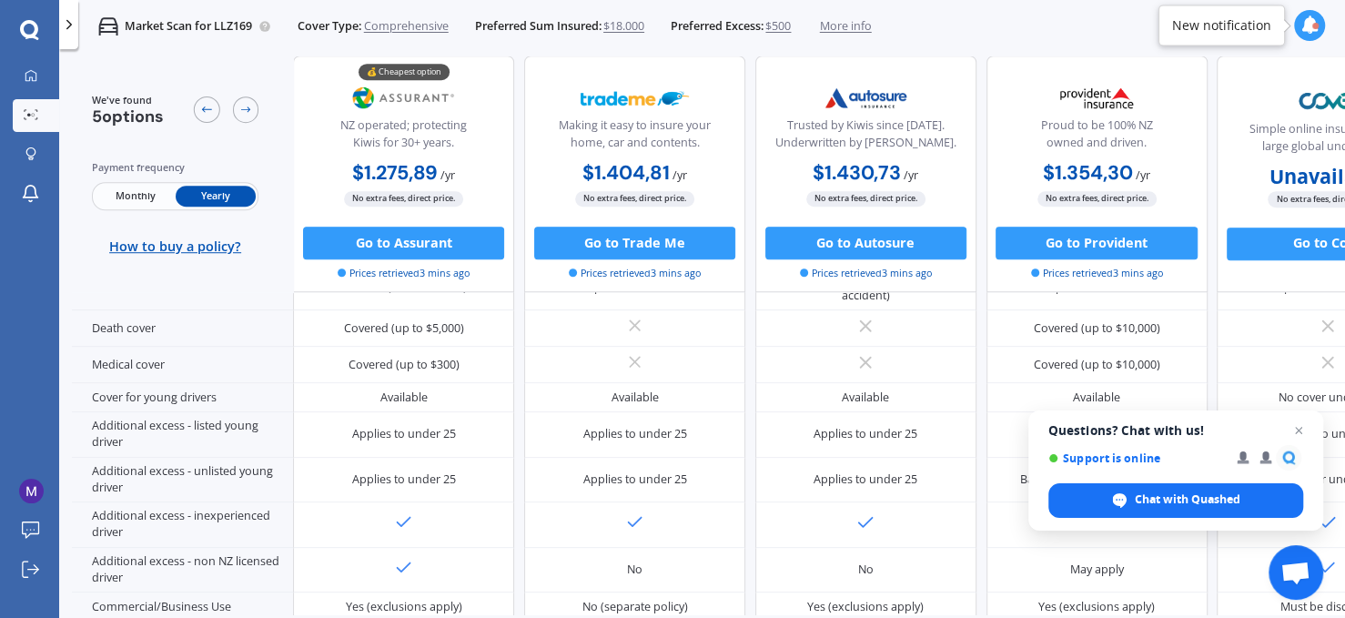
scroll to position [984, 0]
